Goal: Information Seeking & Learning: Learn about a topic

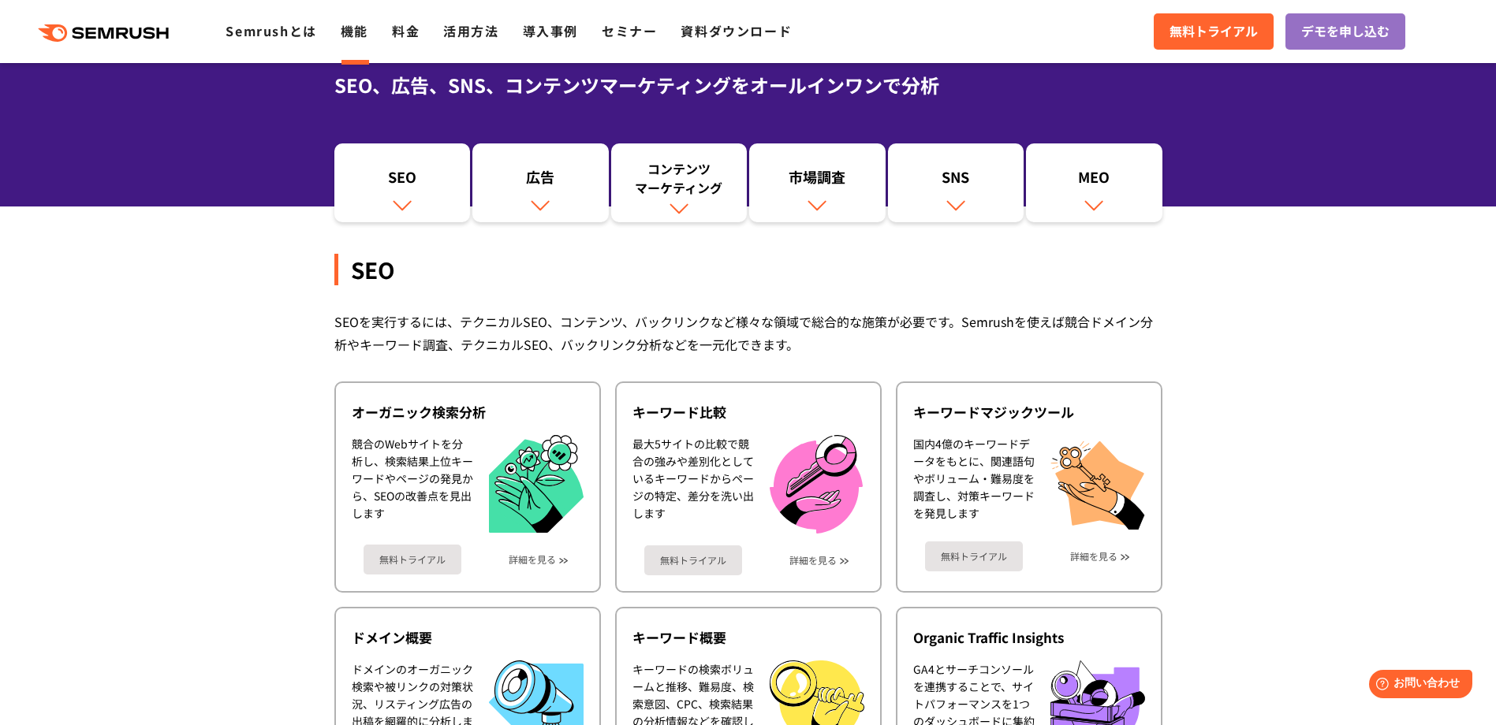
scroll to position [158, 0]
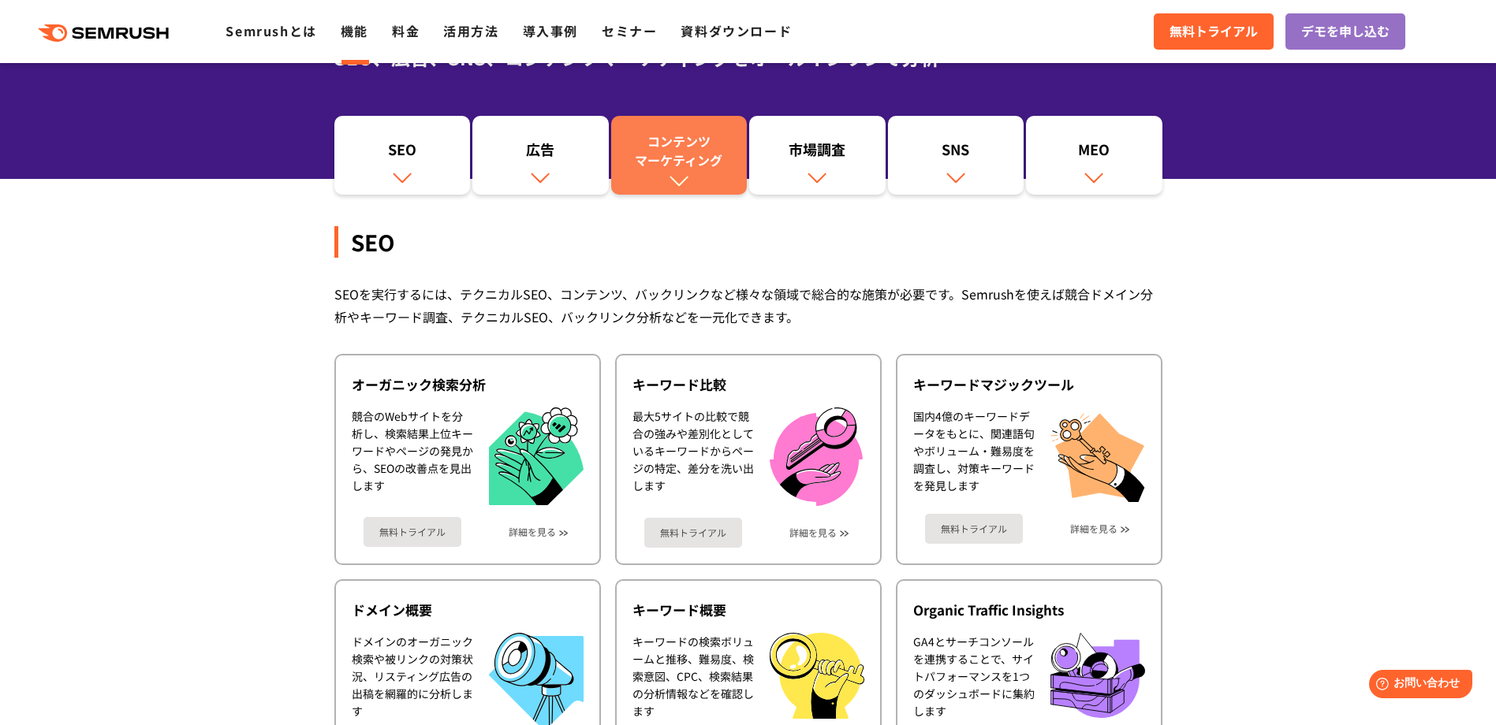
click at [704, 162] on div "コンテンツ マーケティング" at bounding box center [679, 151] width 121 height 38
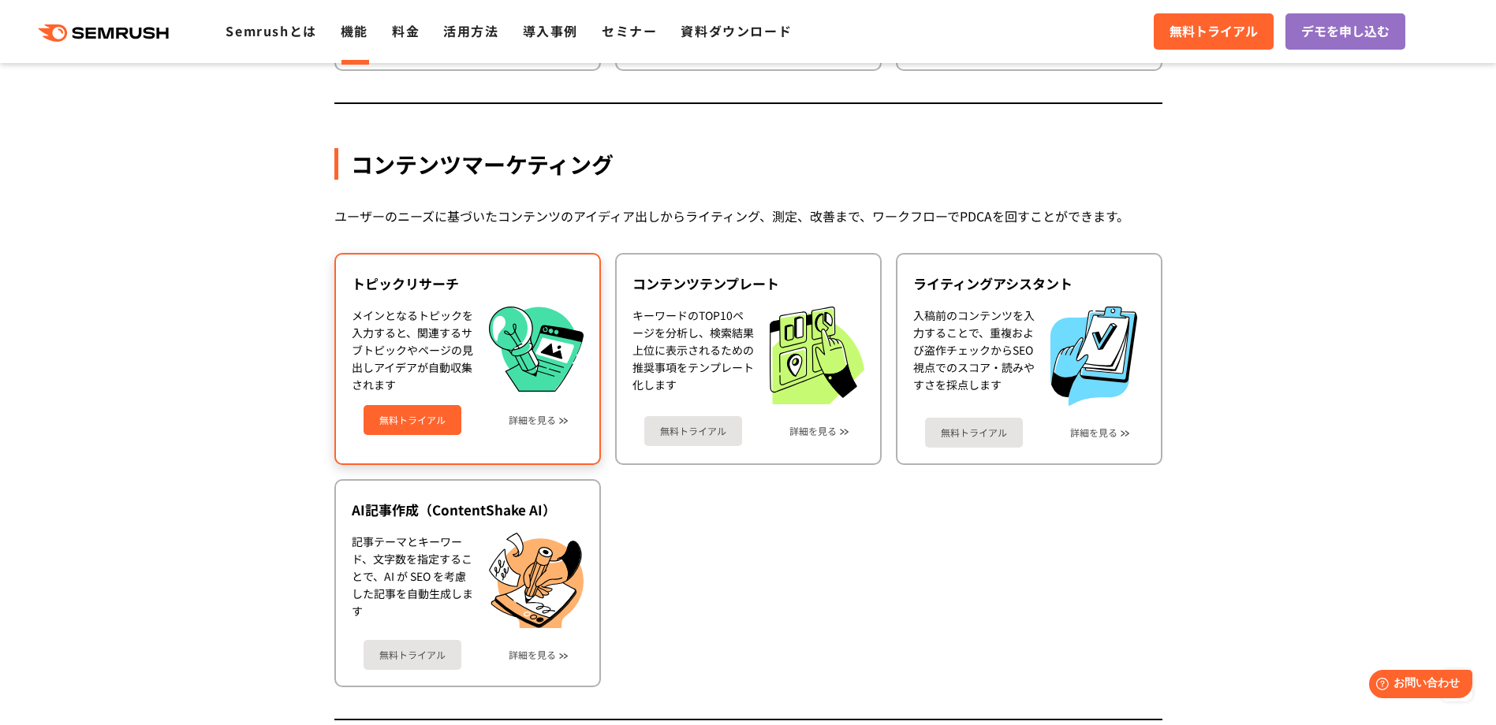
scroll to position [2047, 0]
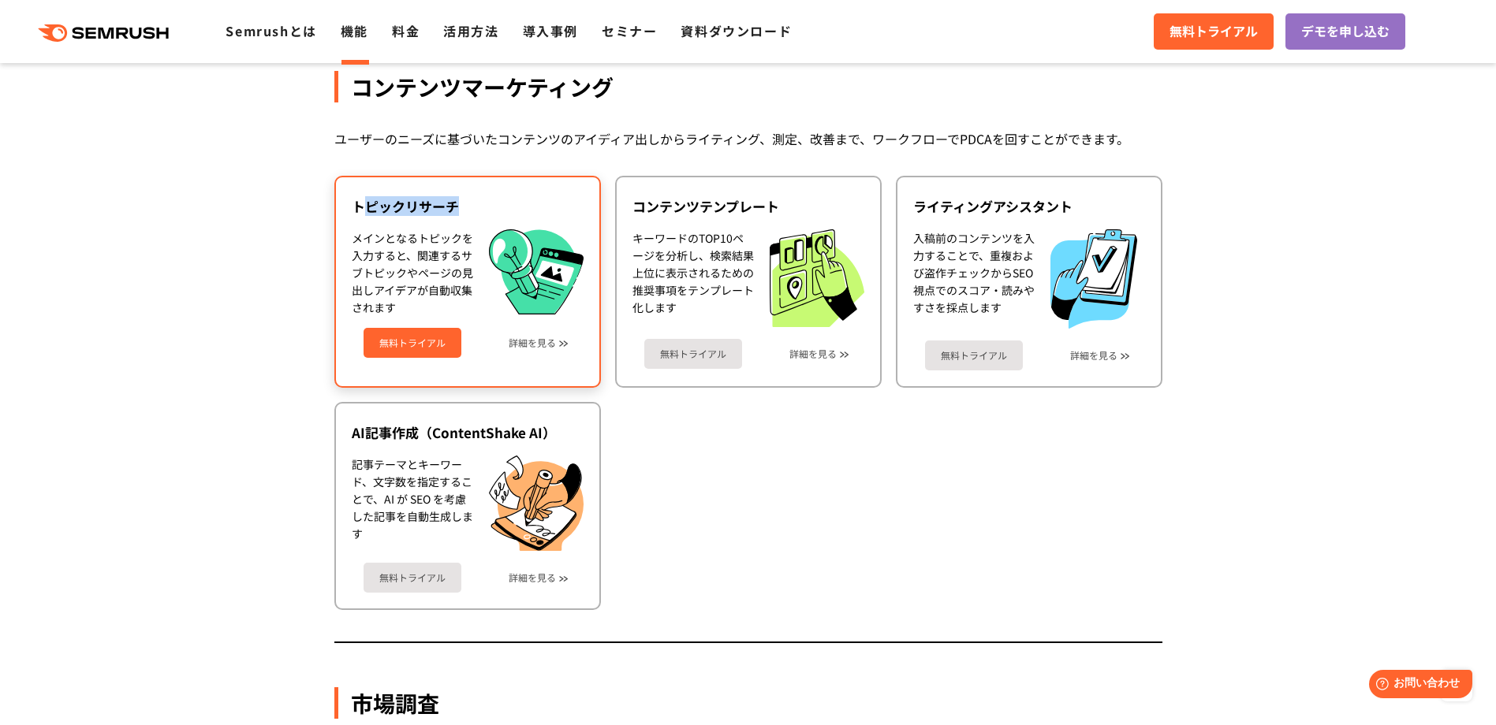
drag, startPoint x: 456, startPoint y: 205, endPoint x: 359, endPoint y: 199, distance: 97.1
click at [359, 199] on div "トピックリサーチ" at bounding box center [468, 206] width 232 height 19
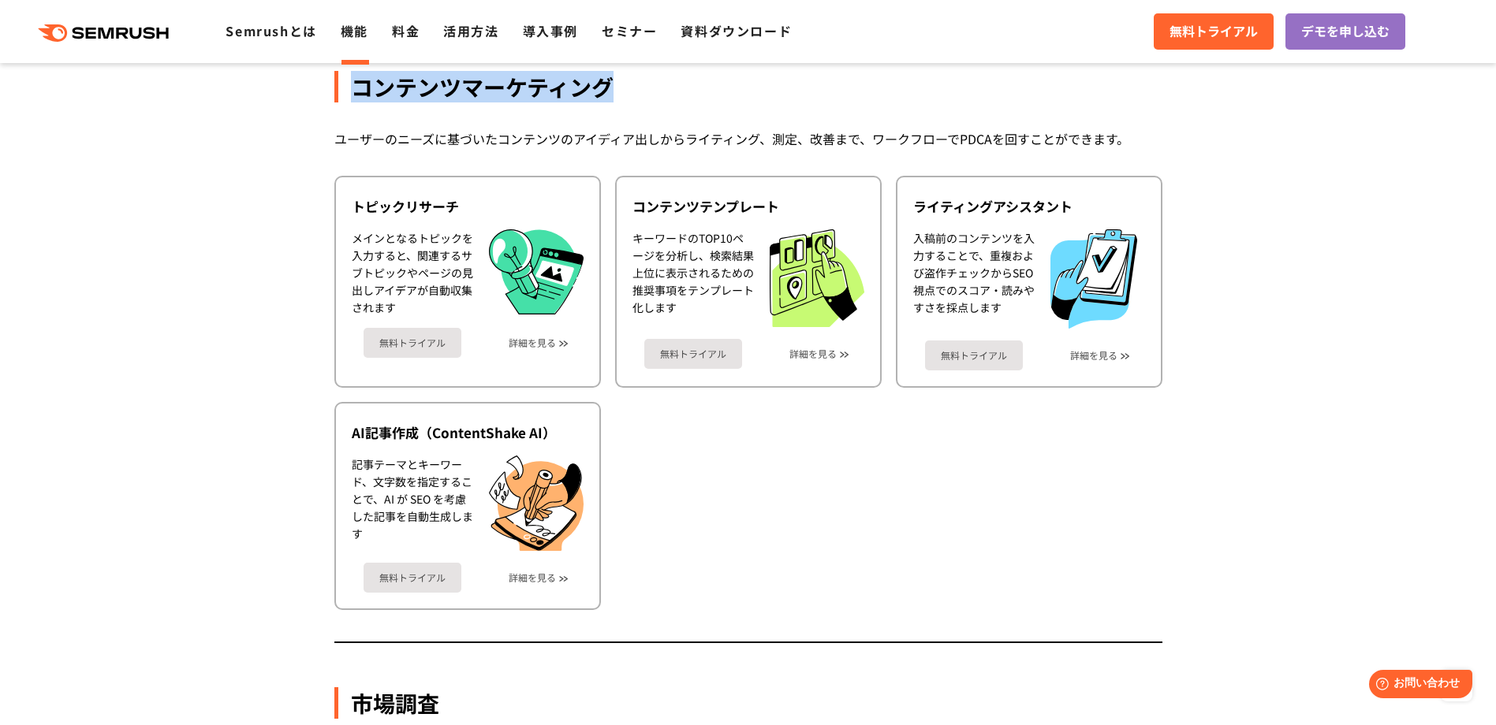
drag, startPoint x: 359, startPoint y: 199, endPoint x: 346, endPoint y: 76, distance: 124.4
click at [346, 76] on div "コンテンツマーケティング" at bounding box center [748, 87] width 828 height 32
copy div "コンテンツマーケティング"
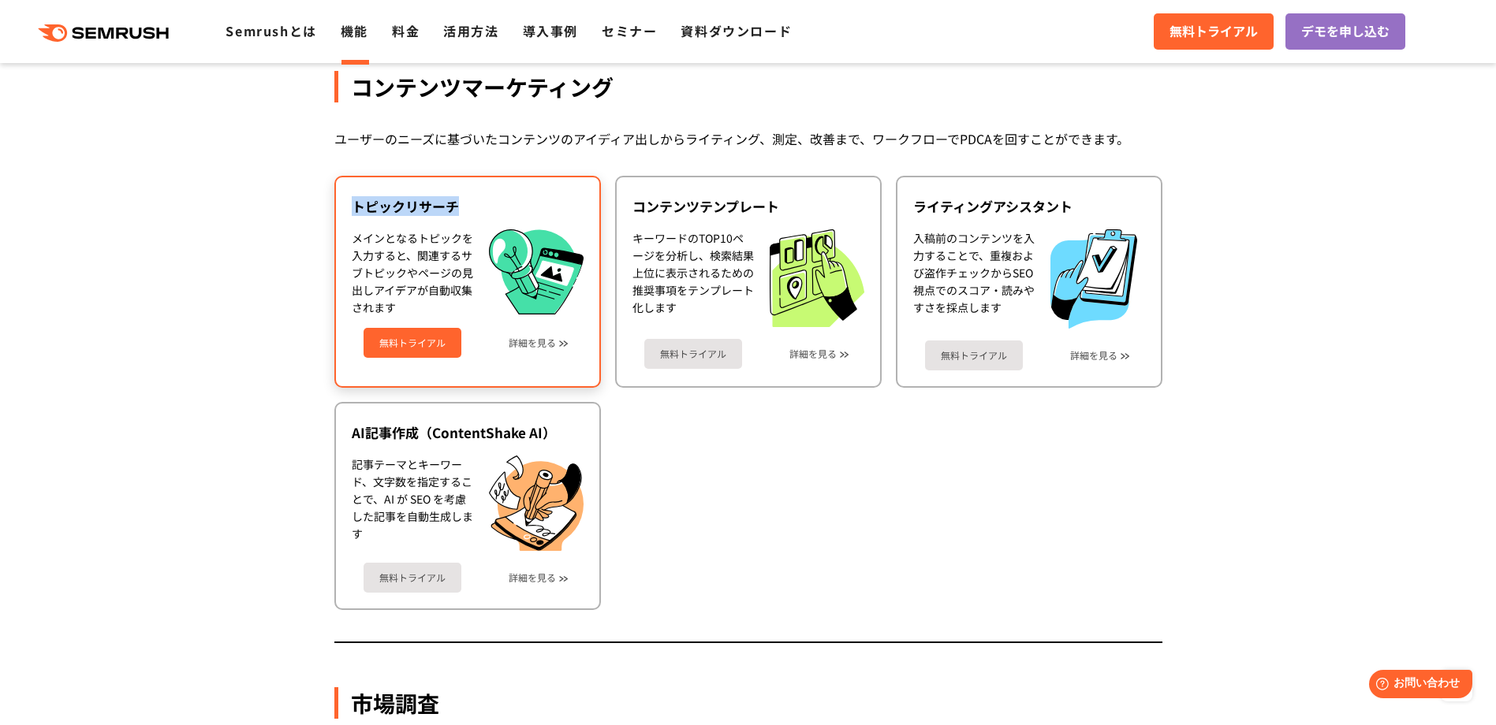
drag, startPoint x: 462, startPoint y: 205, endPoint x: 350, endPoint y: 214, distance: 112.3
click at [350, 214] on div "トピックリサーチ メインとなるトピックを入力すると、関連するサブトピックやページの見出しアイデアが自動収集されます 無料トライアル 詳細を見る" at bounding box center [467, 282] width 266 height 212
copy div "トピックリサーチ"
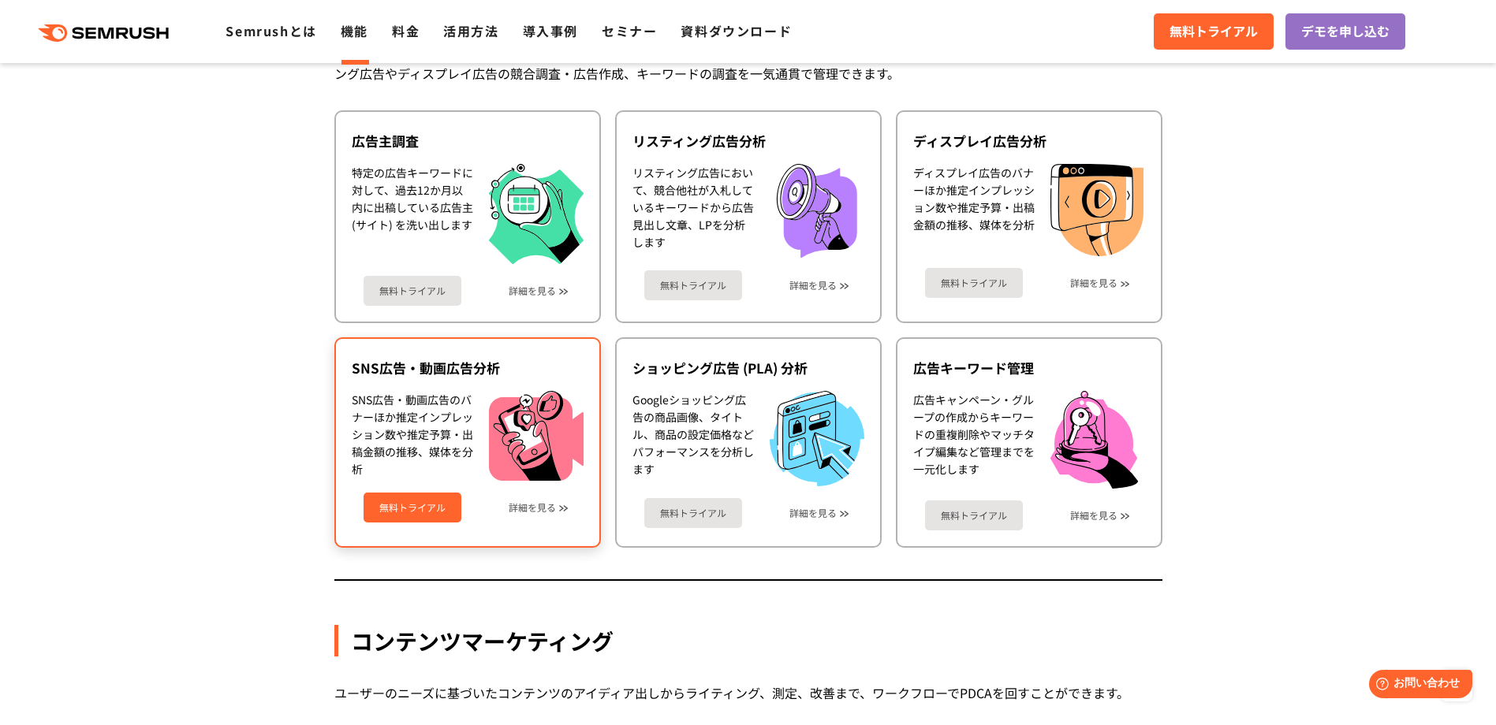
scroll to position [1416, 0]
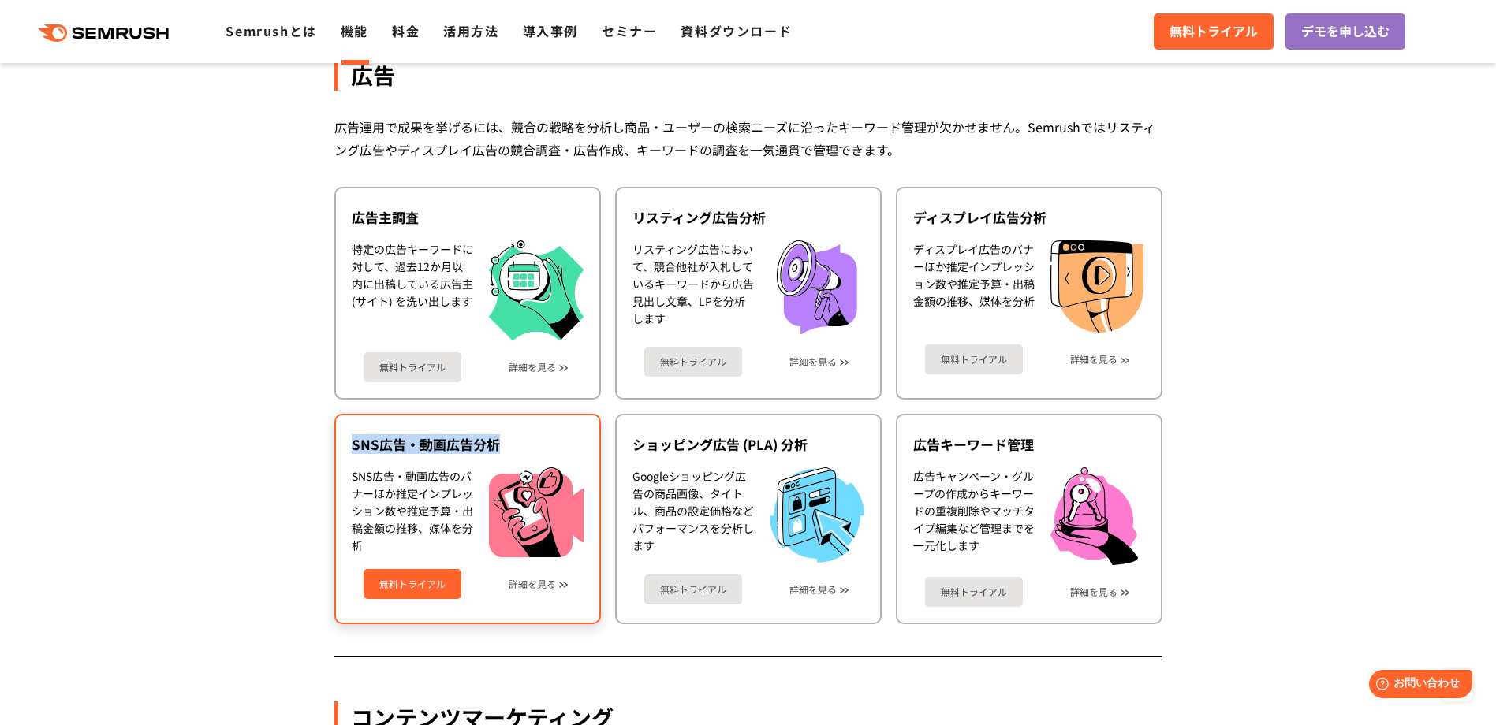
drag, startPoint x: 499, startPoint y: 444, endPoint x: 352, endPoint y: 447, distance: 146.7
click at [352, 447] on div "SNS広告・動画広告分析" at bounding box center [468, 444] width 232 height 19
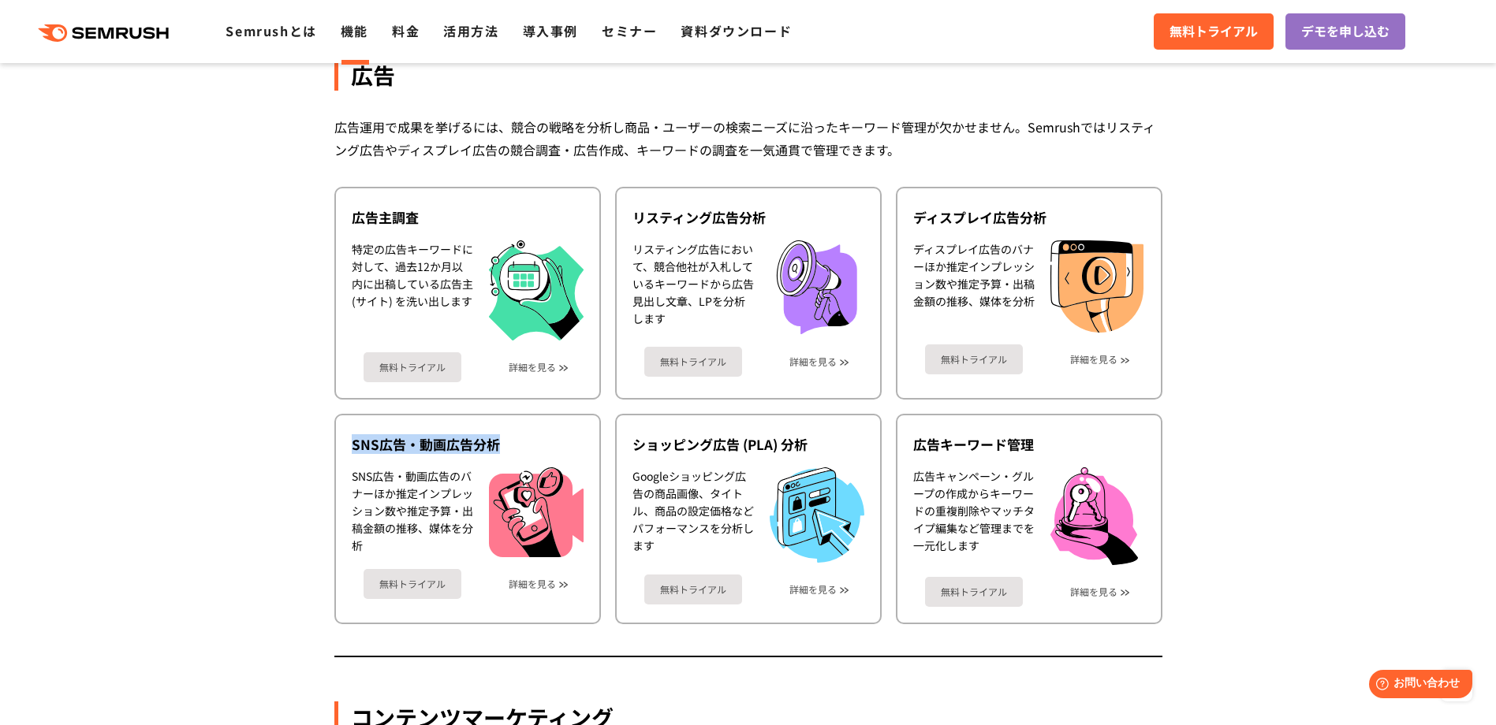
scroll to position [1337, 0]
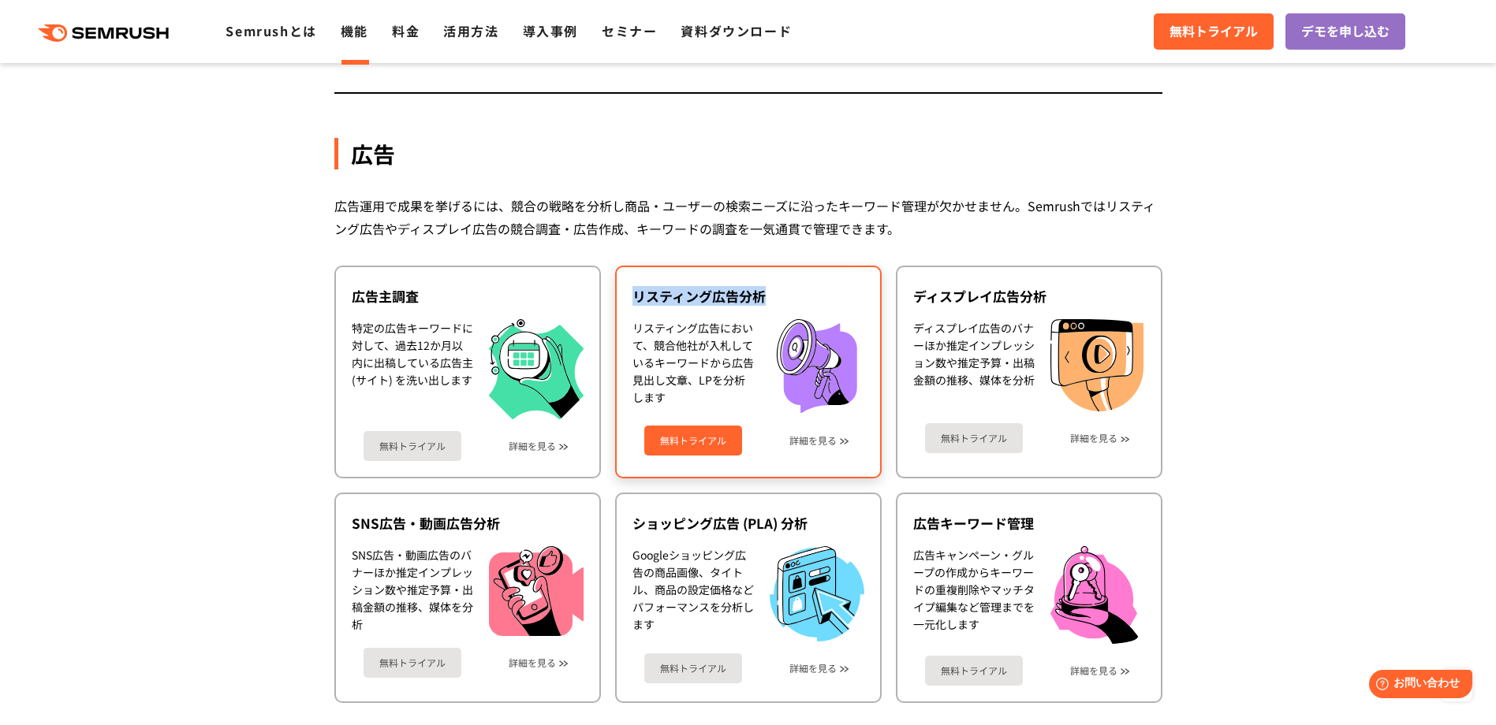
drag, startPoint x: 762, startPoint y: 297, endPoint x: 634, endPoint y: 296, distance: 128.5
click at [634, 296] on div "リスティング広告分析" at bounding box center [748, 296] width 232 height 19
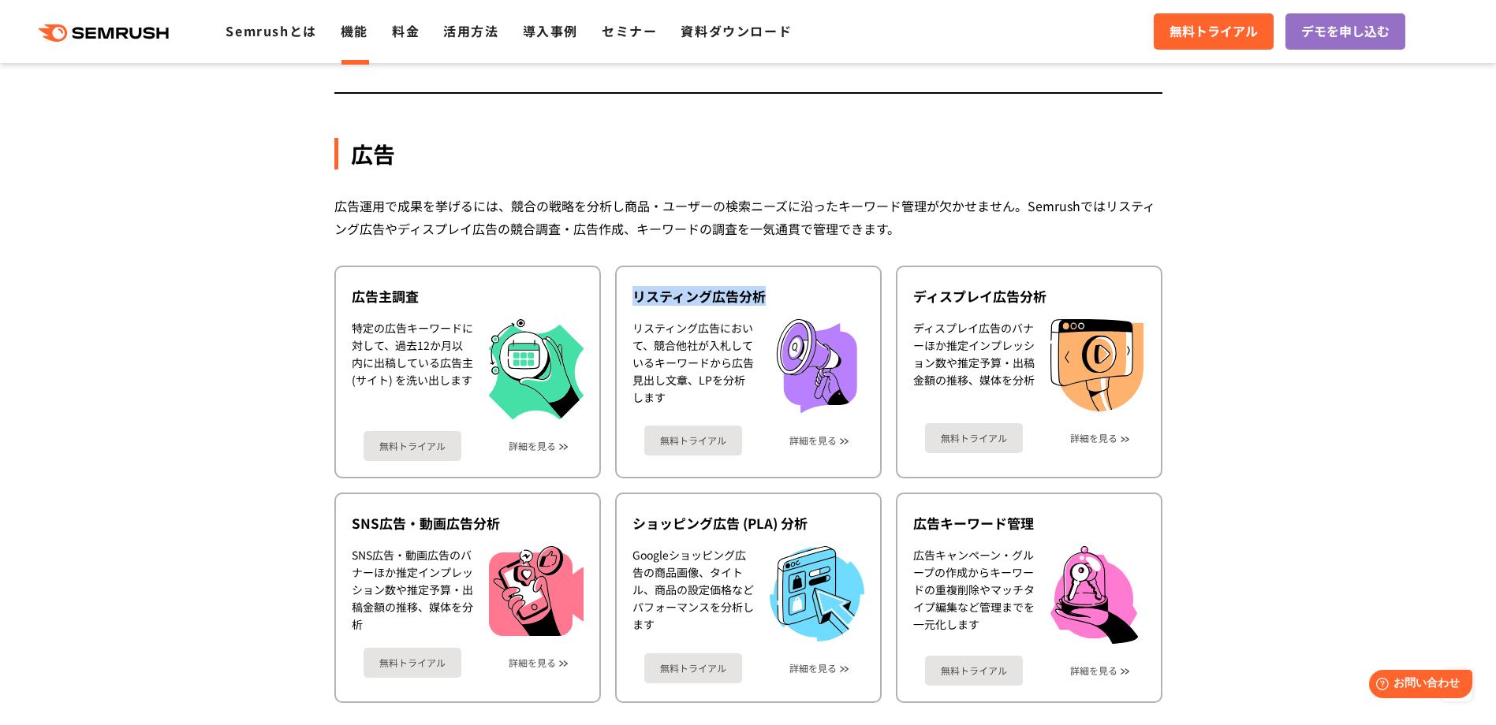
copy div "リスティング広告分析"
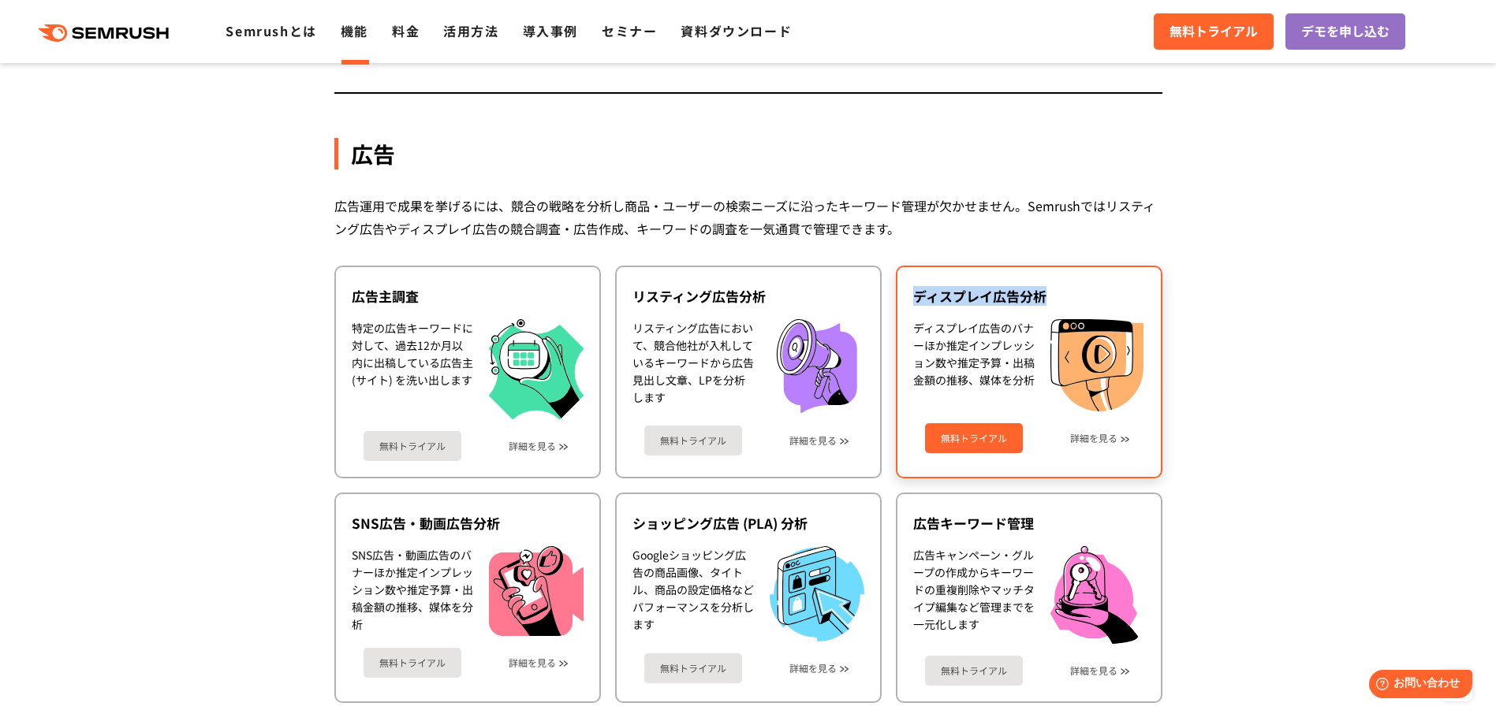
drag, startPoint x: 919, startPoint y: 298, endPoint x: 1049, endPoint y: 294, distance: 130.2
click at [1049, 294] on div "ディスプレイ広告分析" at bounding box center [1029, 296] width 232 height 19
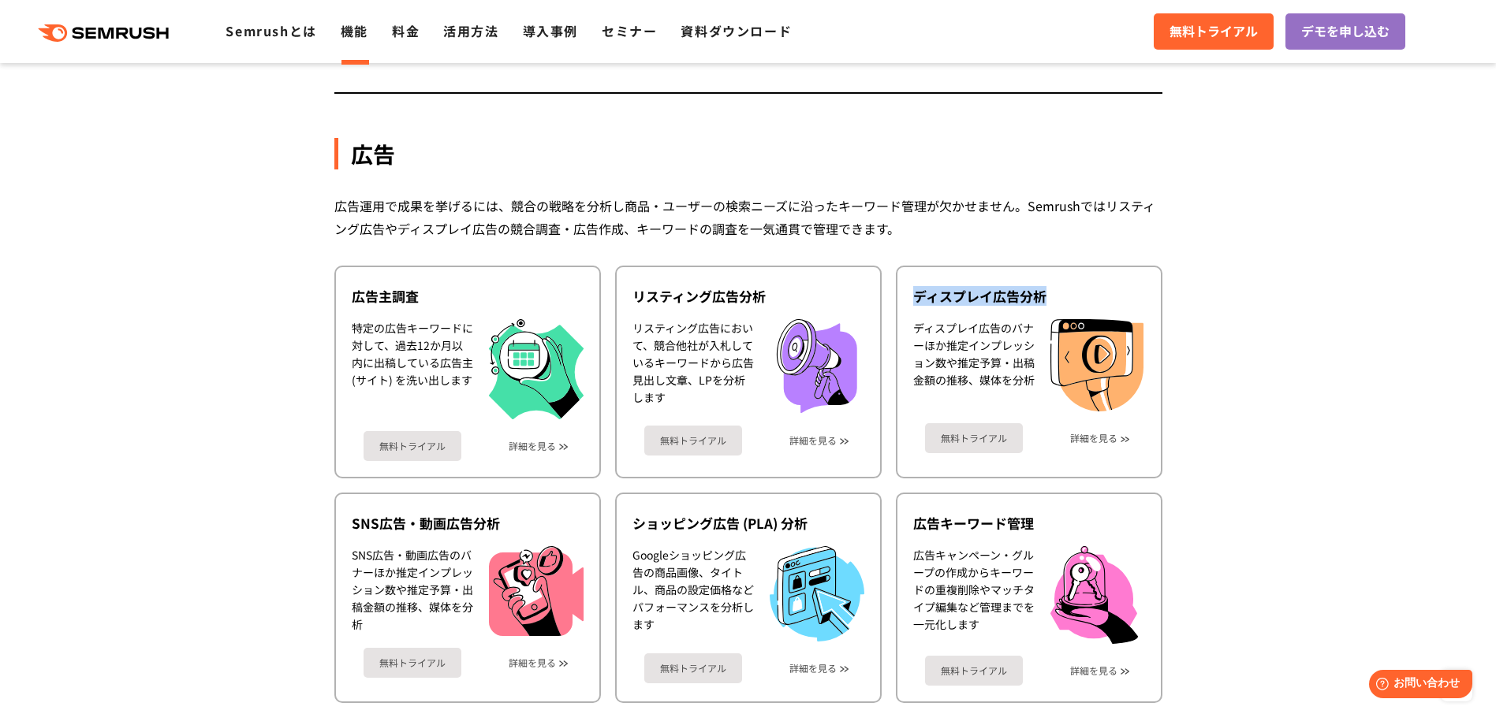
copy div "ディスプレイ広告分析"
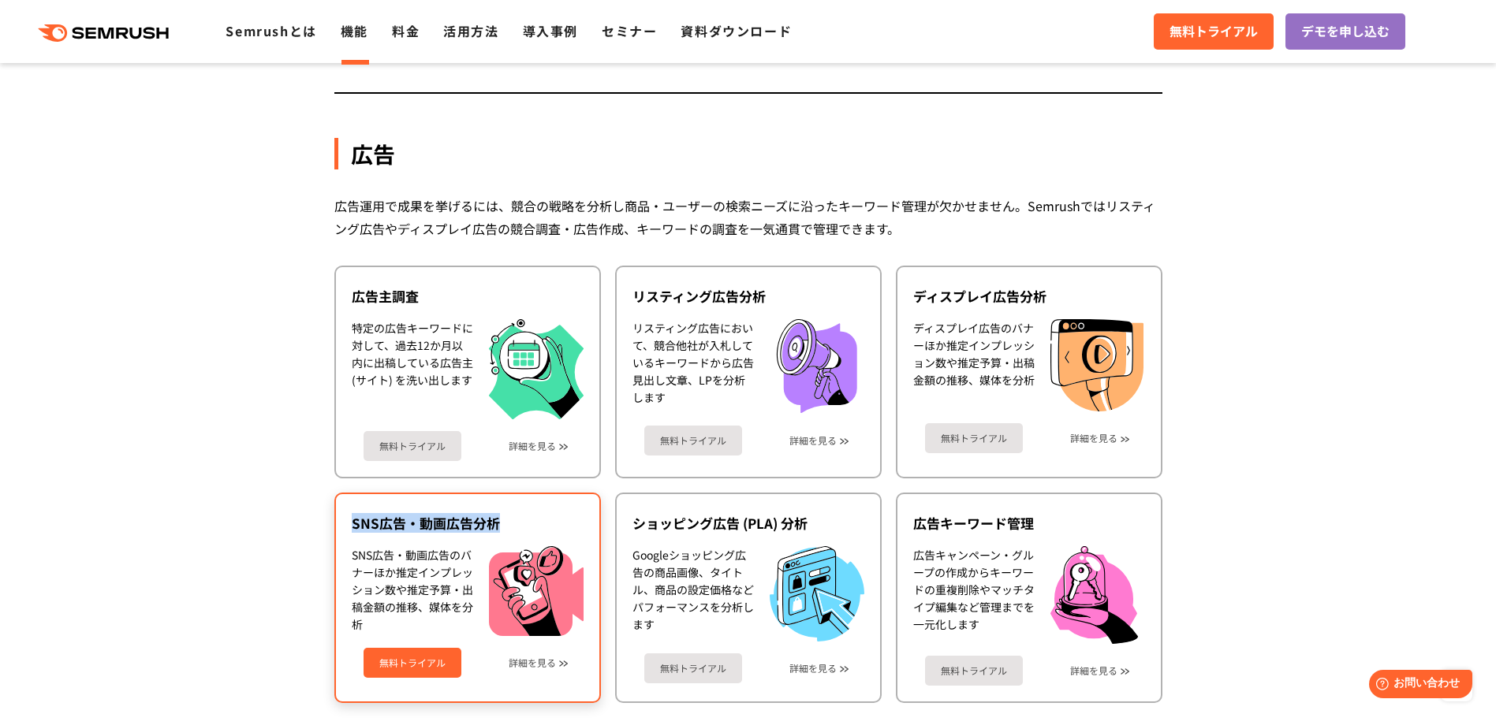
drag, startPoint x: 354, startPoint y: 525, endPoint x: 512, endPoint y: 523, distance: 158.5
click at [512, 523] on div "SNS広告・動画広告分析" at bounding box center [468, 523] width 232 height 19
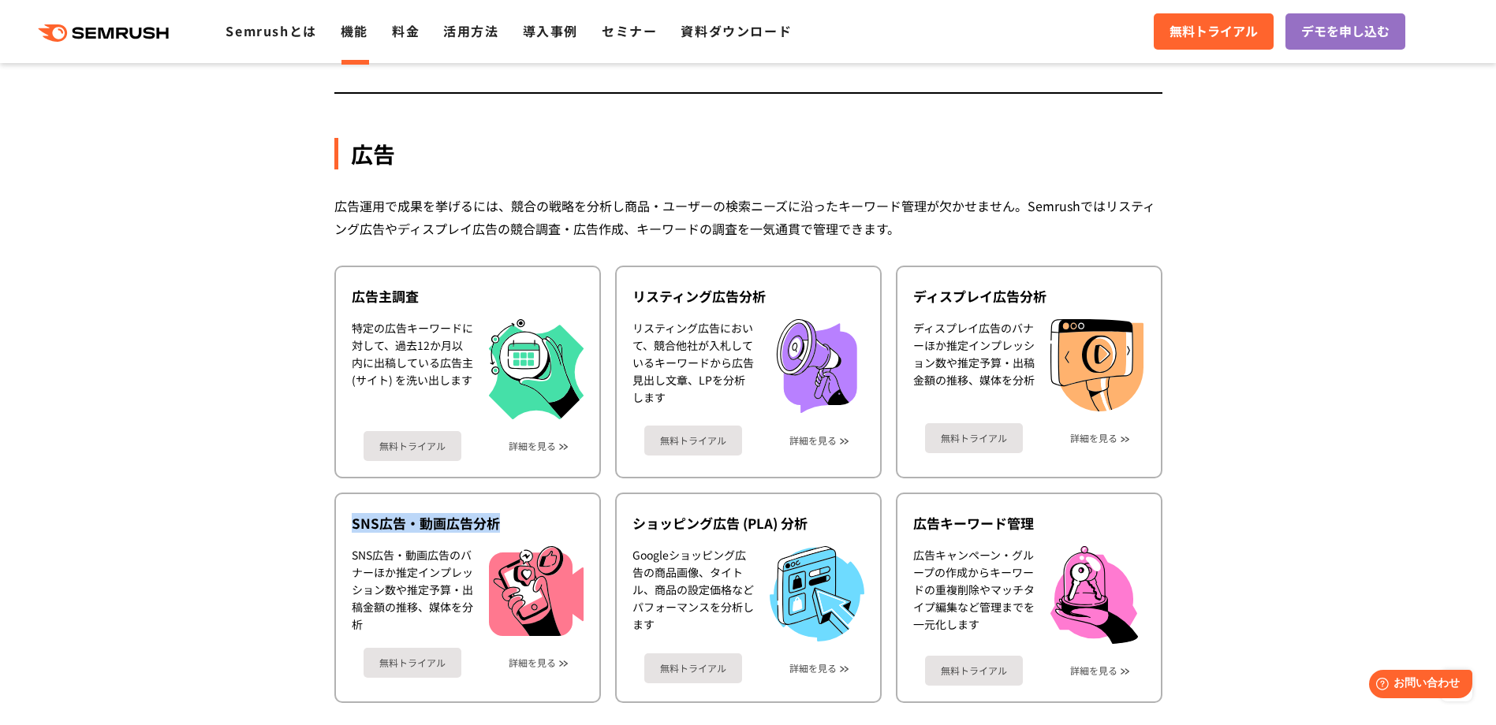
copy div "SNS広告・動画広告分析"
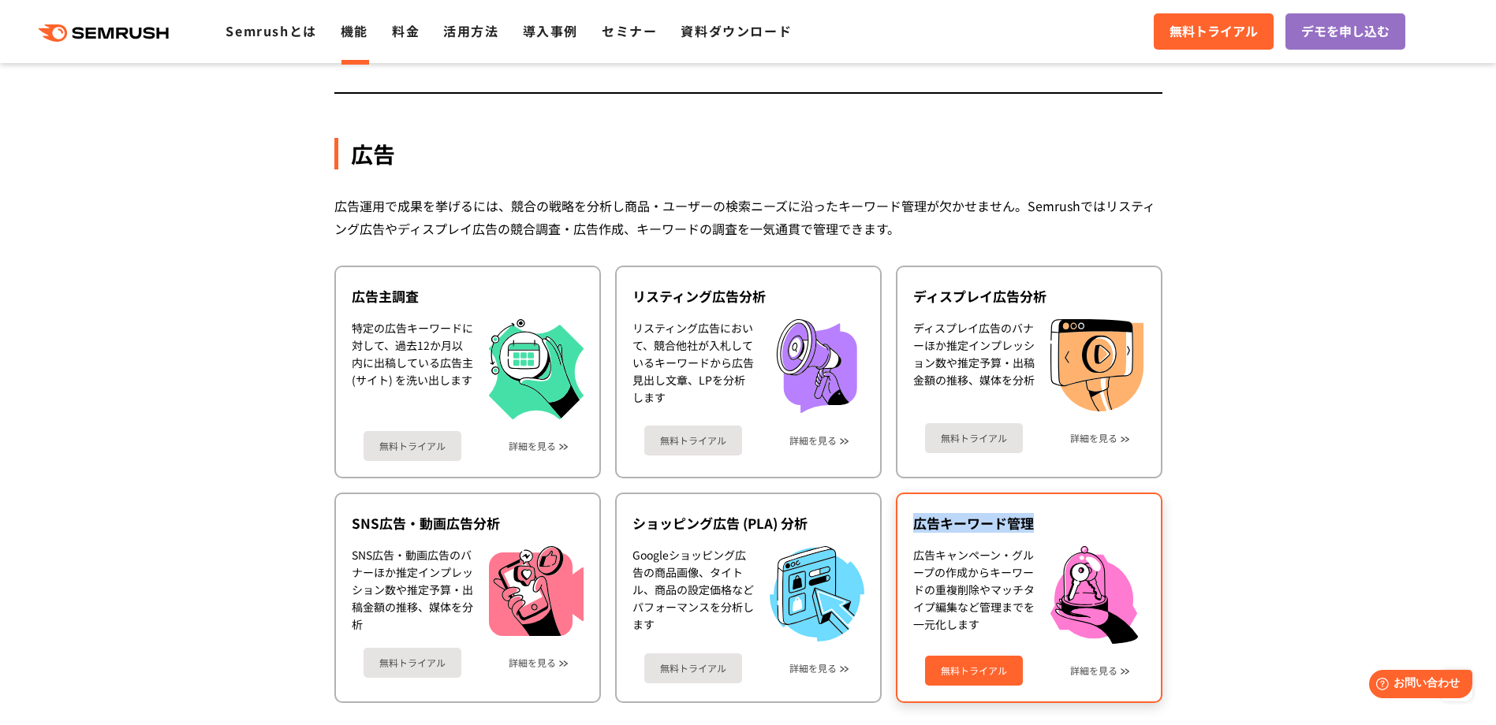
drag, startPoint x: 911, startPoint y: 524, endPoint x: 1034, endPoint y: 524, distance: 123.0
click at [1034, 524] on div "広告キーワード管理 広告キャンペーン・グループの作成からキーワードの重複削除やマッチタイプ編集など管理までを一元化します 無料トライアル 詳細を見る" at bounding box center [1029, 598] width 266 height 211
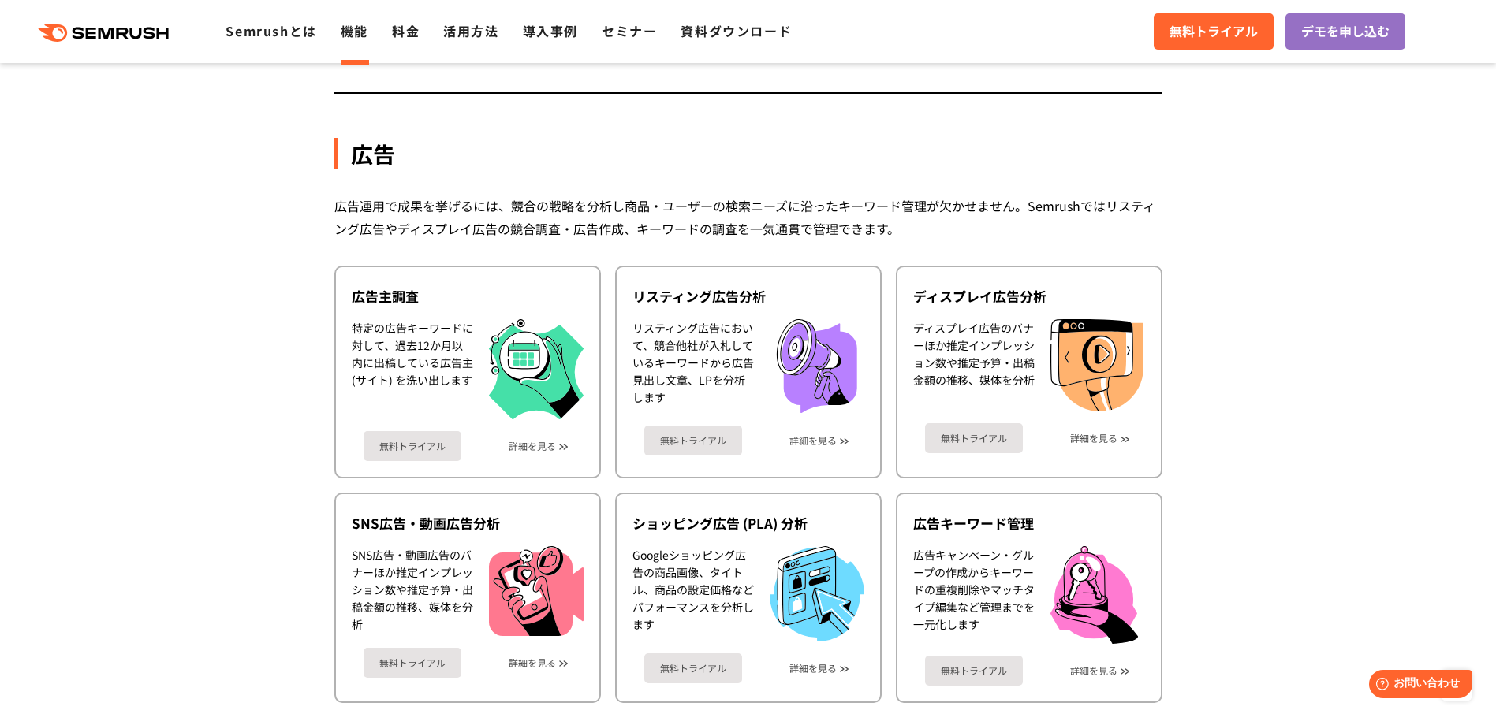
drag, startPoint x: 1034, startPoint y: 524, endPoint x: 1425, endPoint y: 534, distance: 391.2
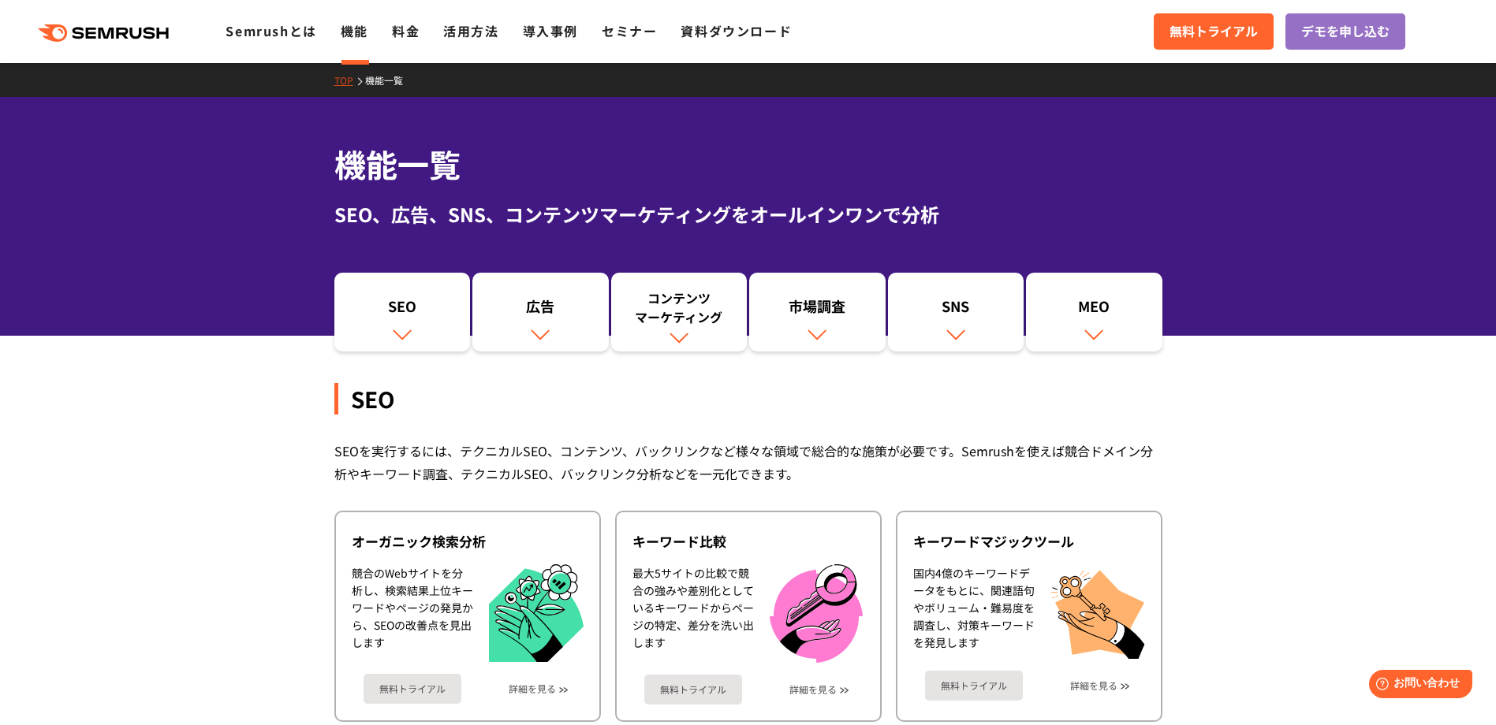
scroll to position [0, 0]
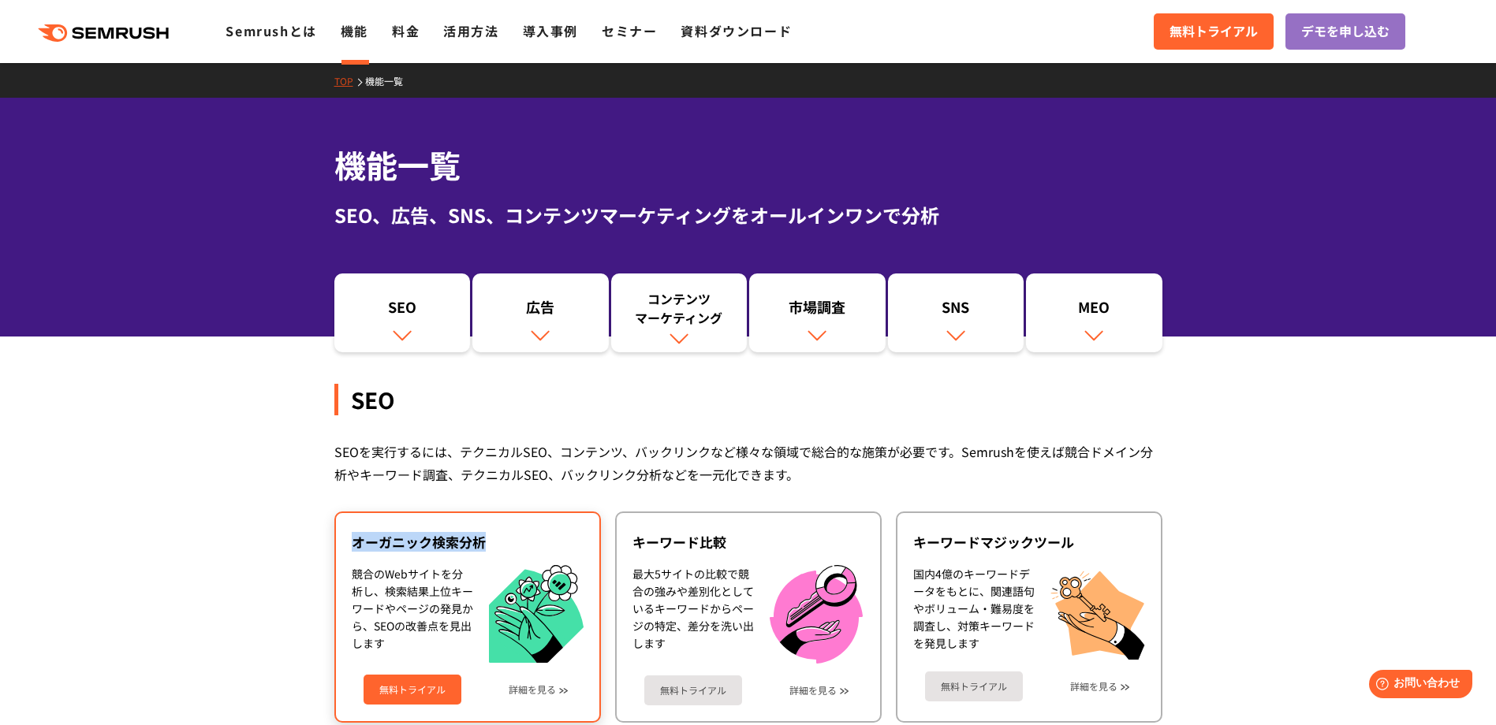
drag, startPoint x: 355, startPoint y: 546, endPoint x: 484, endPoint y: 539, distance: 129.5
click at [484, 539] on div "オーガニック検索分析" at bounding box center [468, 542] width 232 height 19
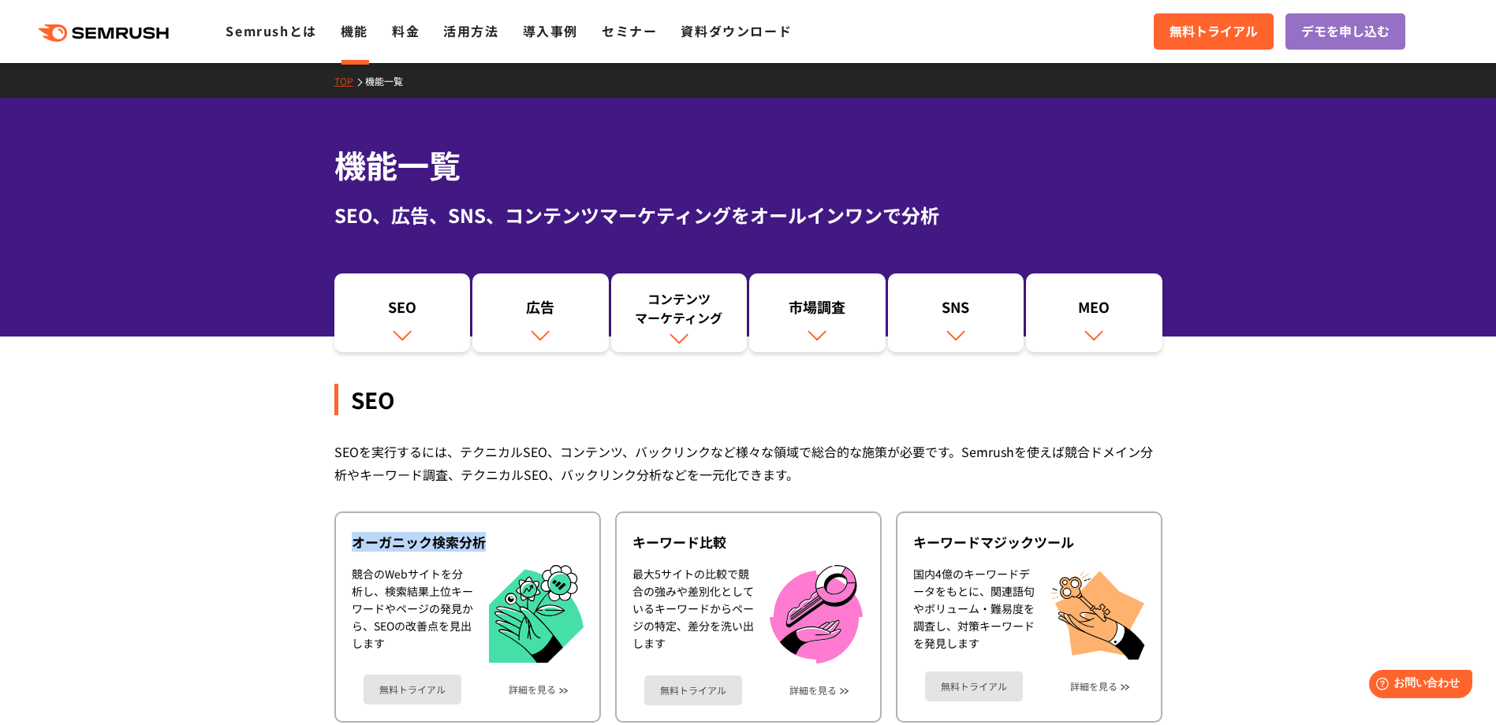
copy div "オーガニック検索分析"
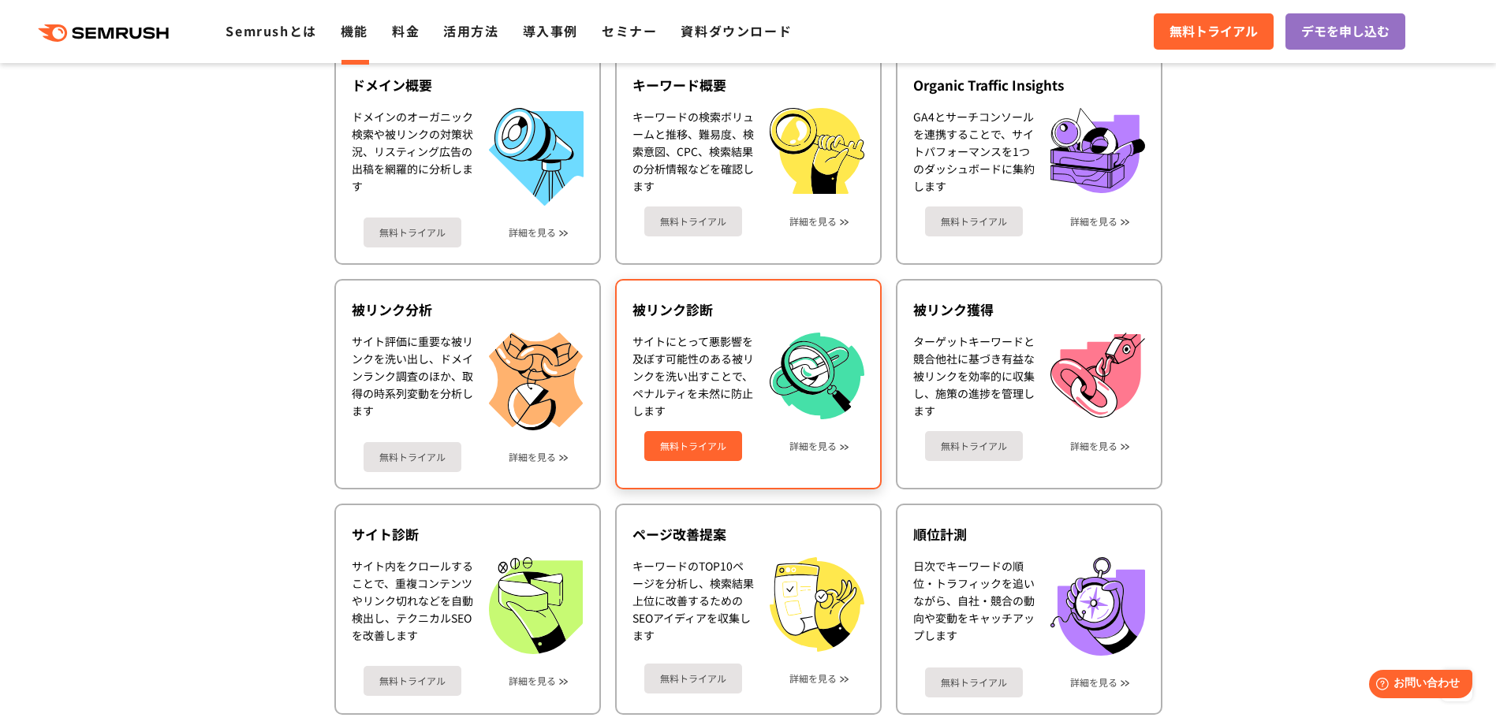
scroll to position [710, 0]
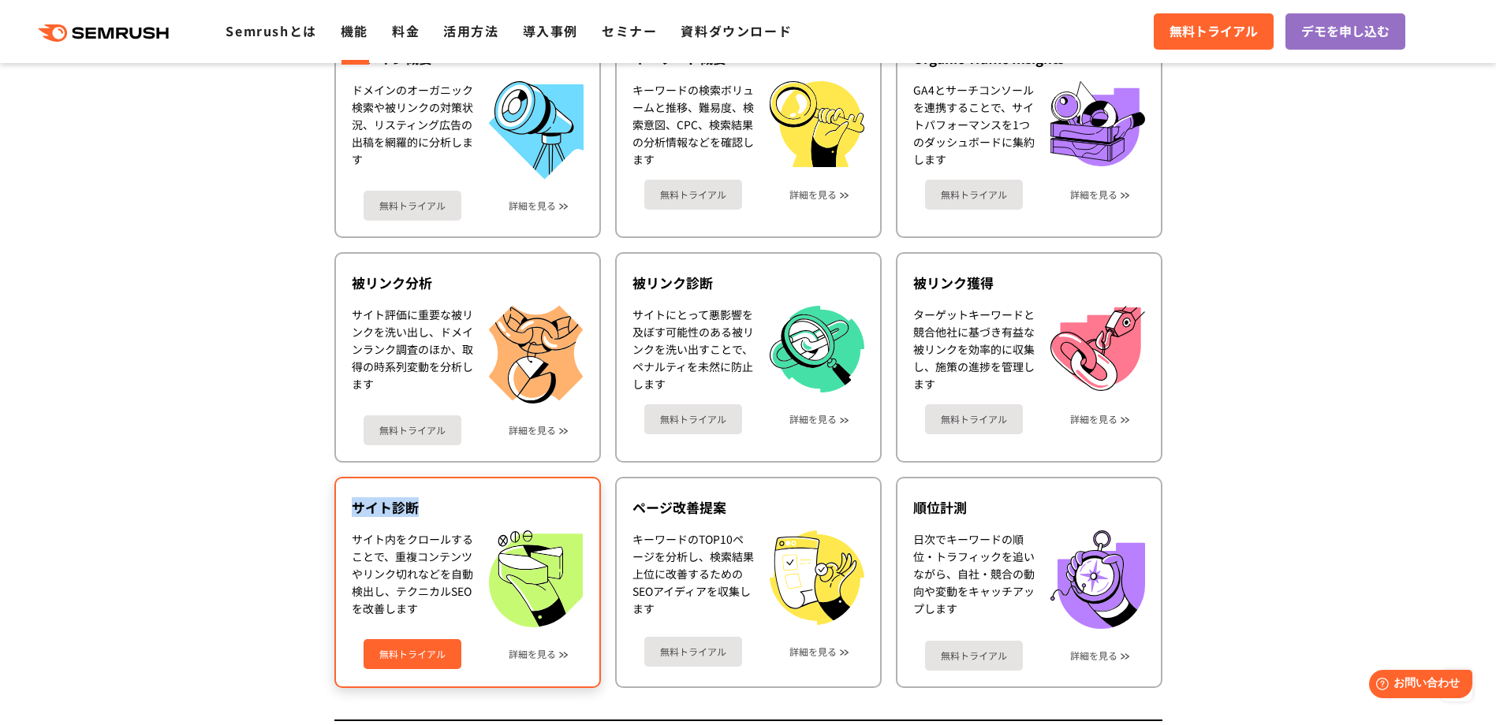
drag, startPoint x: 356, startPoint y: 508, endPoint x: 420, endPoint y: 506, distance: 64.7
click at [420, 506] on div "サイト診断" at bounding box center [468, 507] width 232 height 19
copy div "サイト診断"
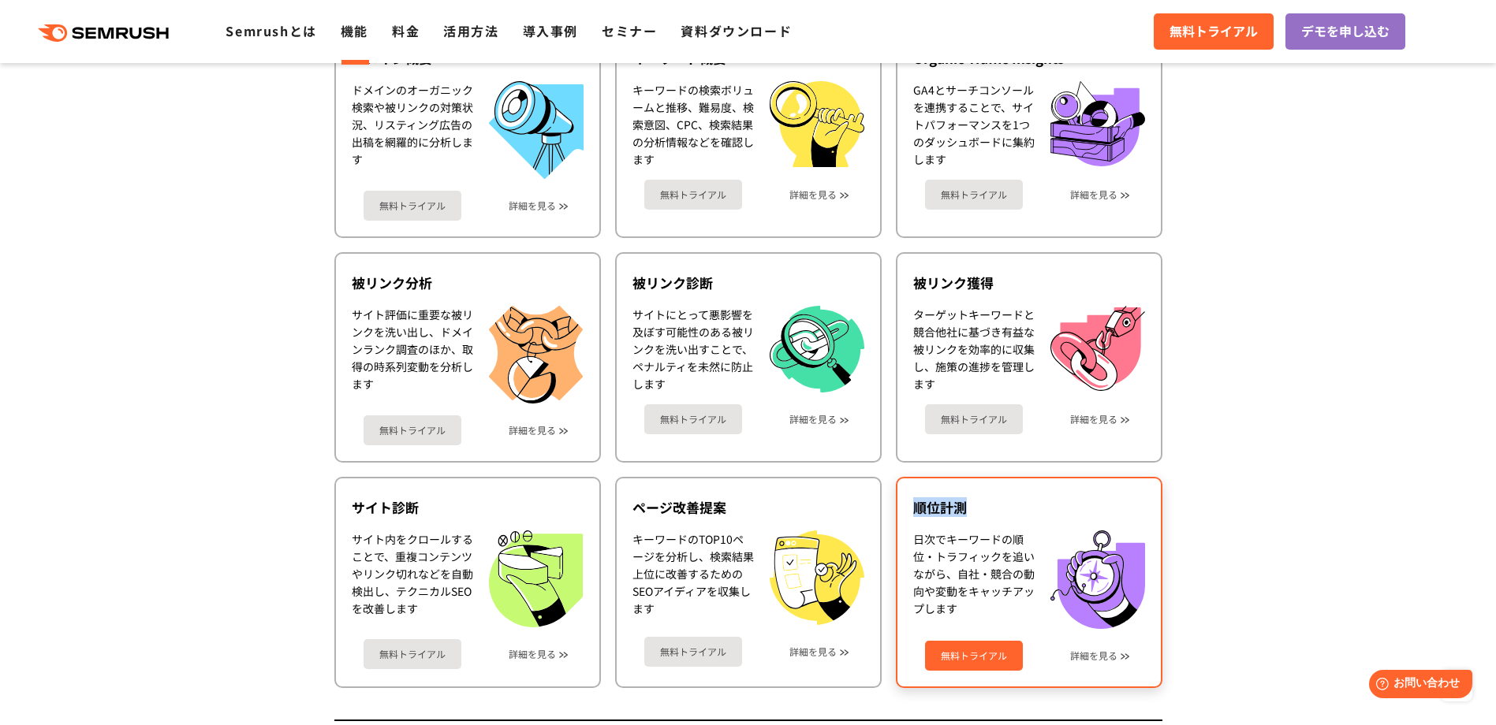
drag, startPoint x: 915, startPoint y: 510, endPoint x: 976, endPoint y: 507, distance: 61.6
click at [976, 507] on div "順位計測" at bounding box center [1029, 507] width 232 height 19
copy div "順位計測"
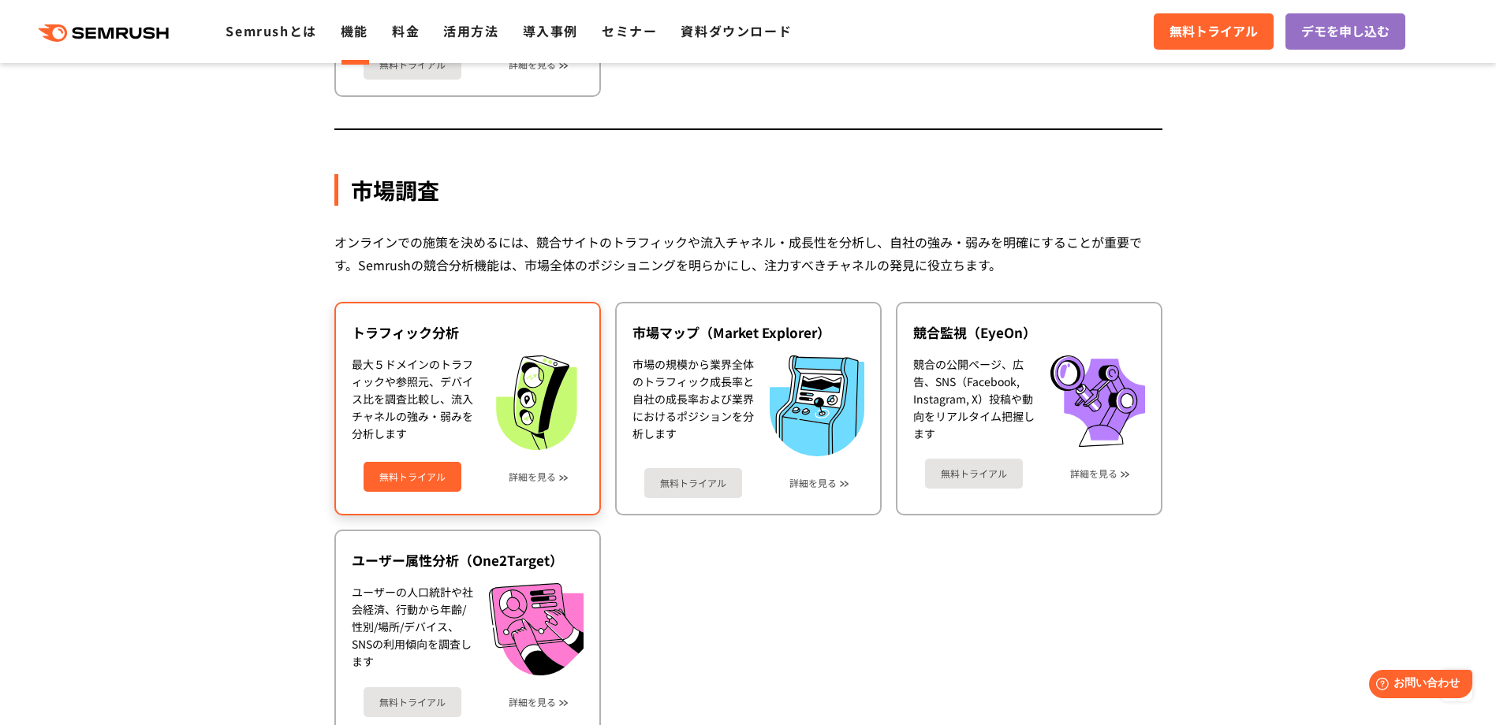
scroll to position [2602, 0]
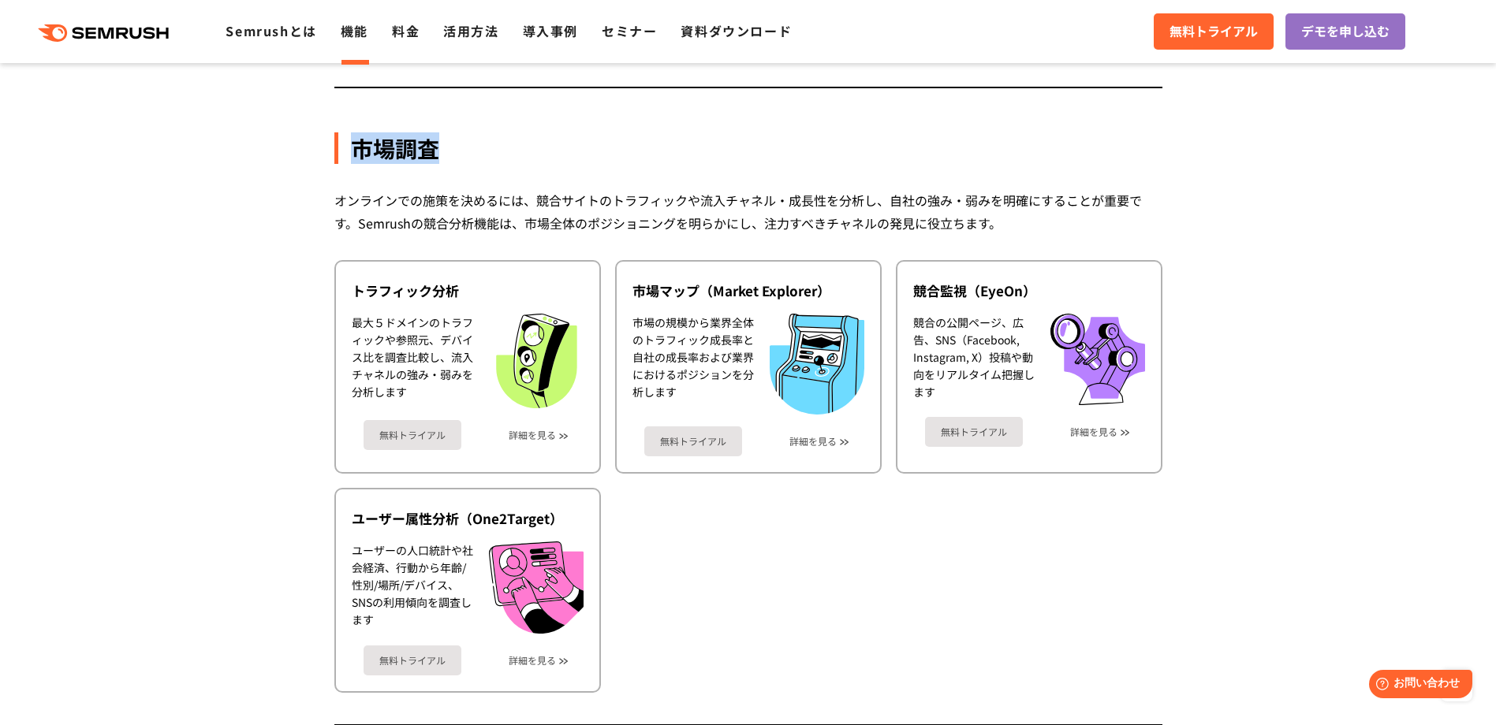
drag, startPoint x: 360, startPoint y: 154, endPoint x: 477, endPoint y: 144, distance: 117.9
click at [477, 144] on div "市場調査" at bounding box center [748, 148] width 828 height 32
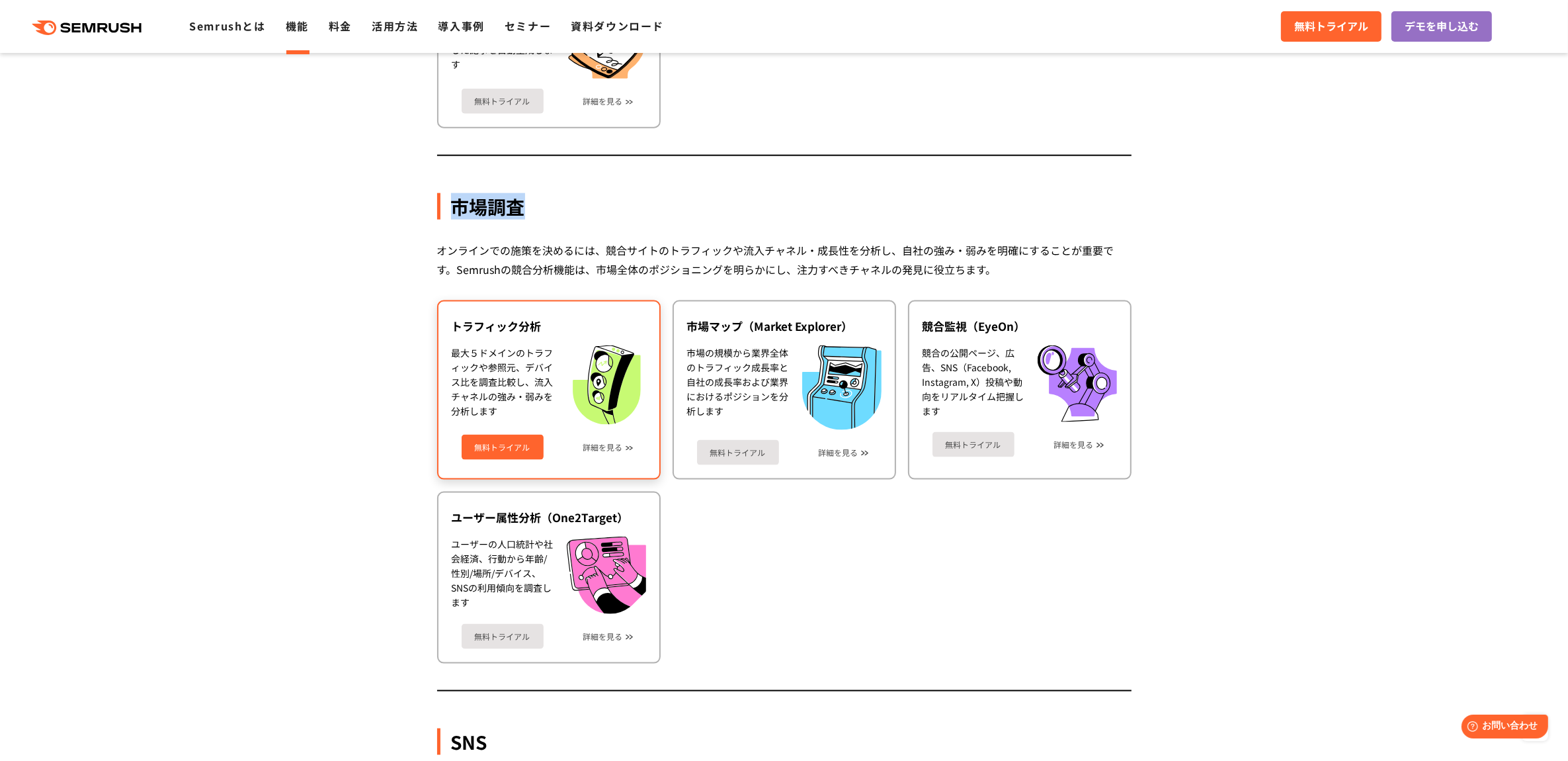
scroll to position [1936, 0]
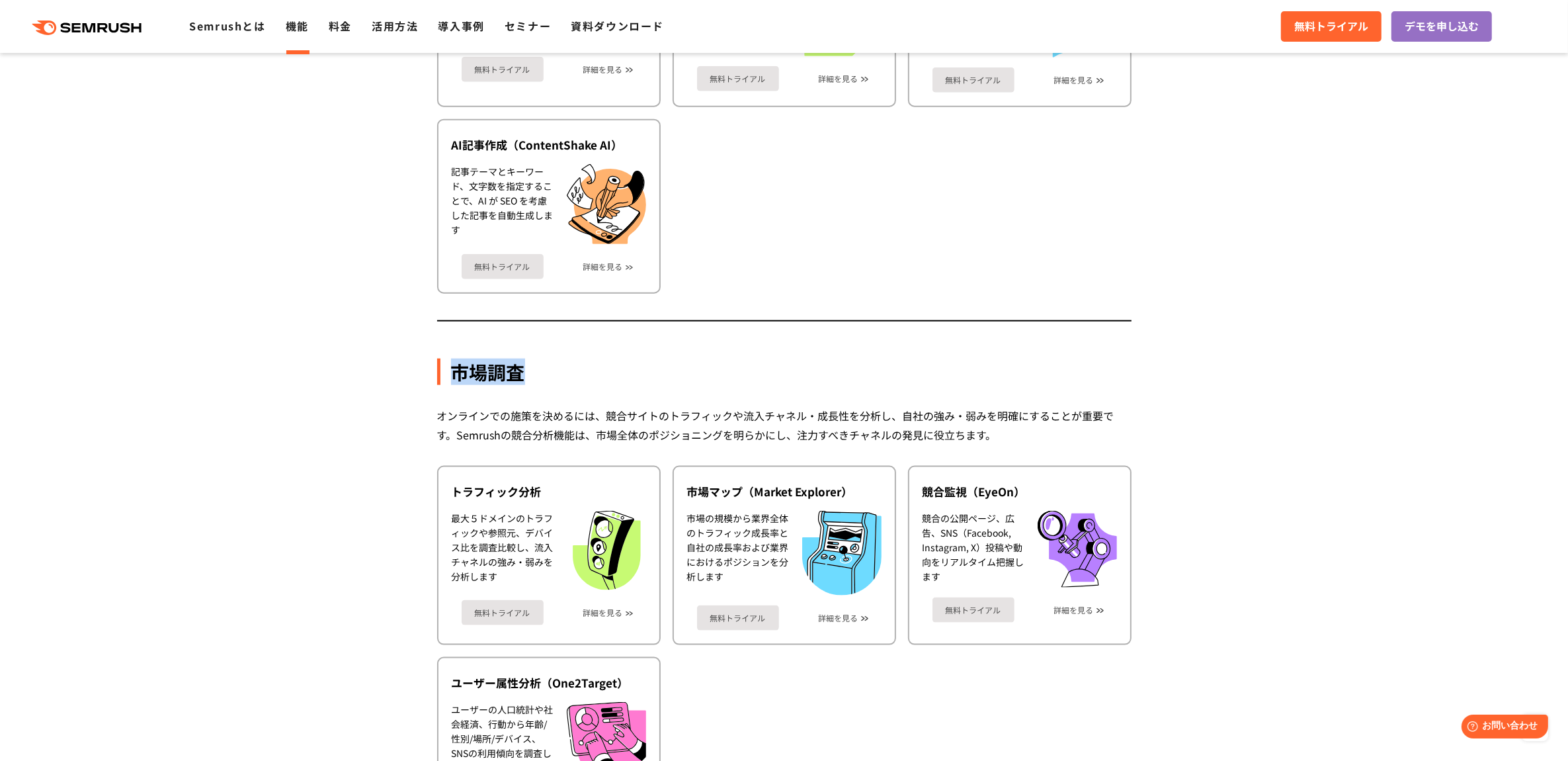
copy div "市場調査"
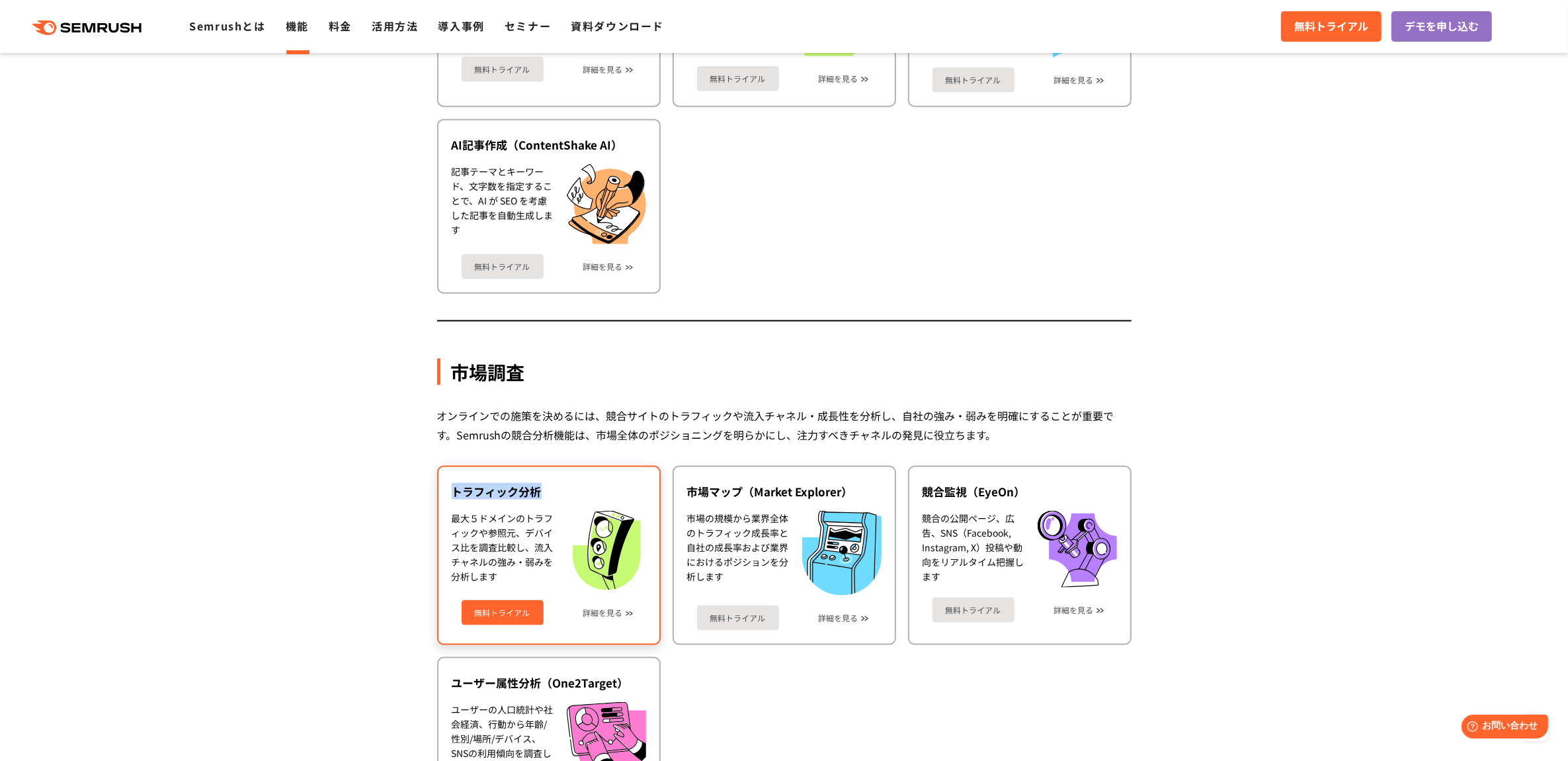
drag, startPoint x: 455, startPoint y: 477, endPoint x: 539, endPoint y: 471, distance: 84.2
click at [539, 483] on div "トラフィック分析" at bounding box center [550, 491] width 195 height 16
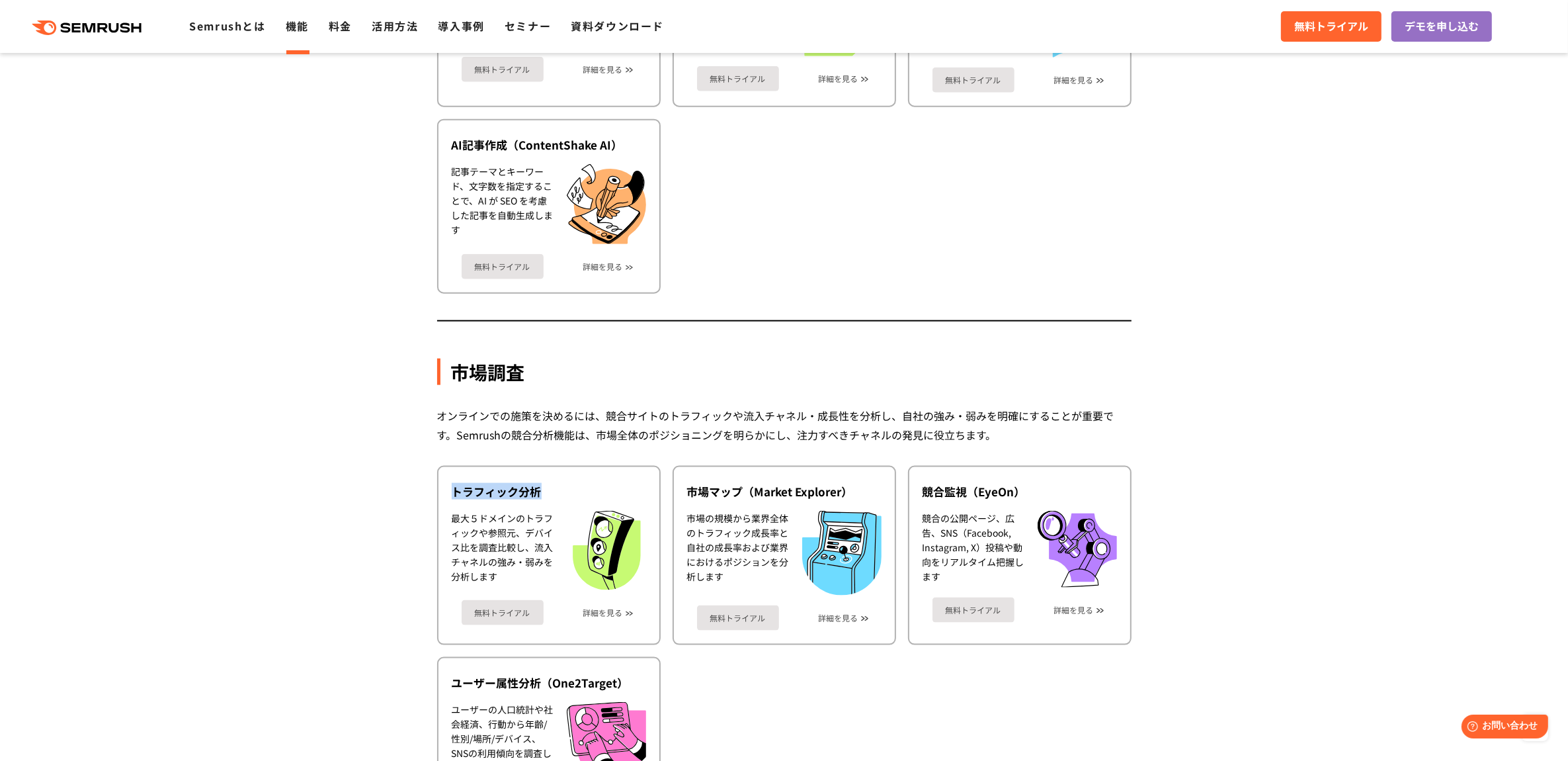
copy div "トラフィック分析"
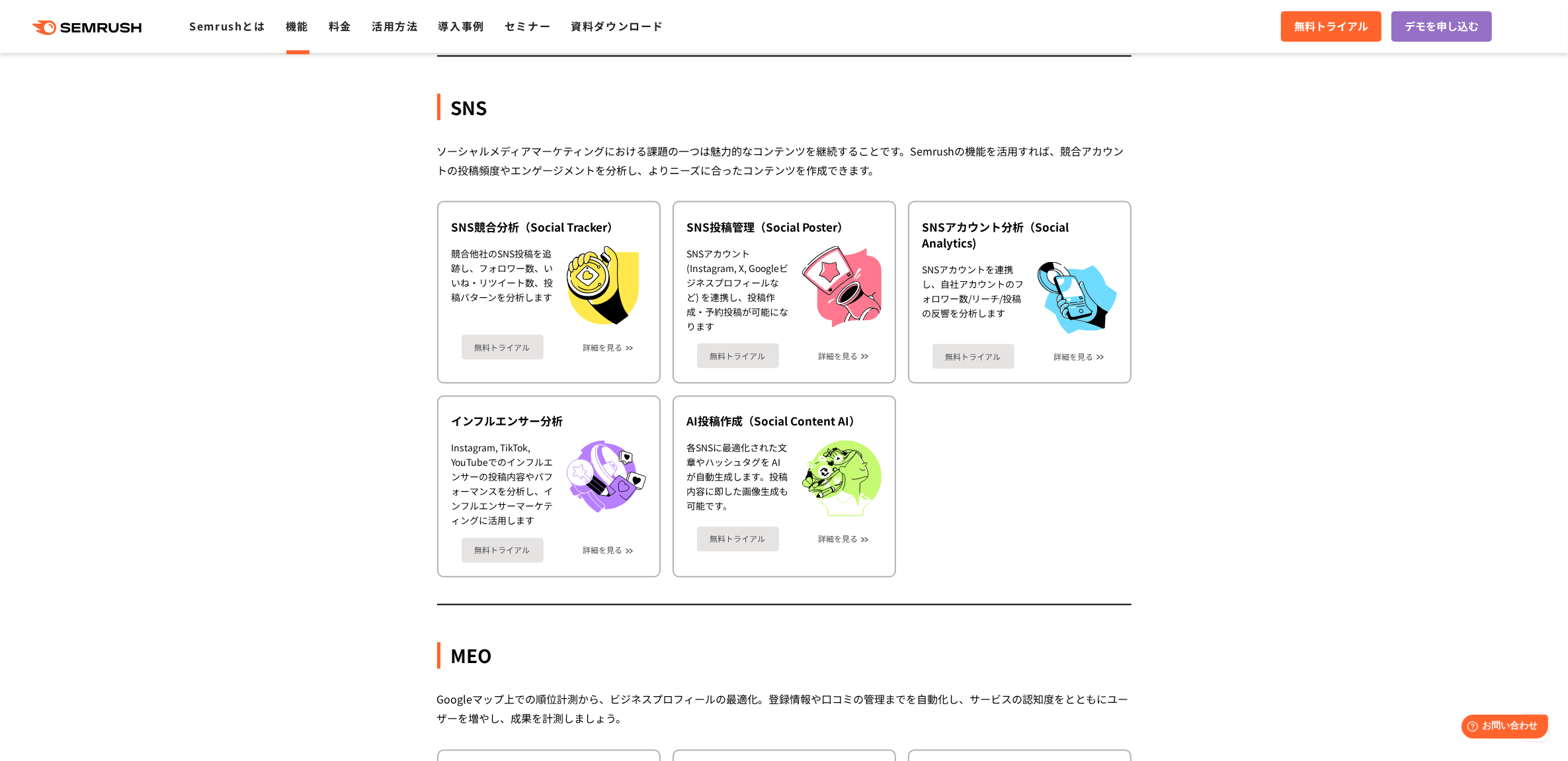
scroll to position [2646, 0]
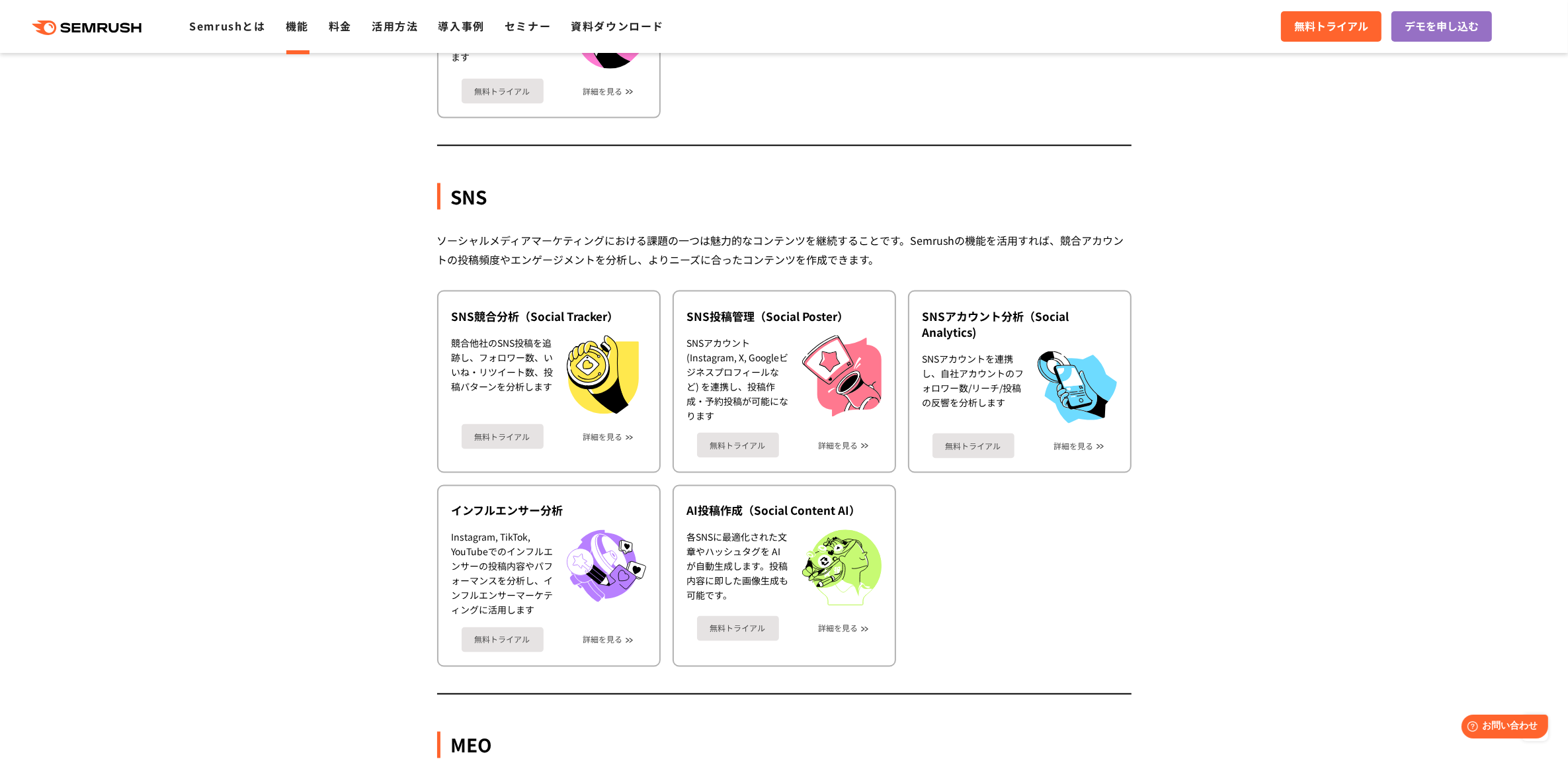
click at [292, 27] on link "機能" at bounding box center [298, 25] width 23 height 16
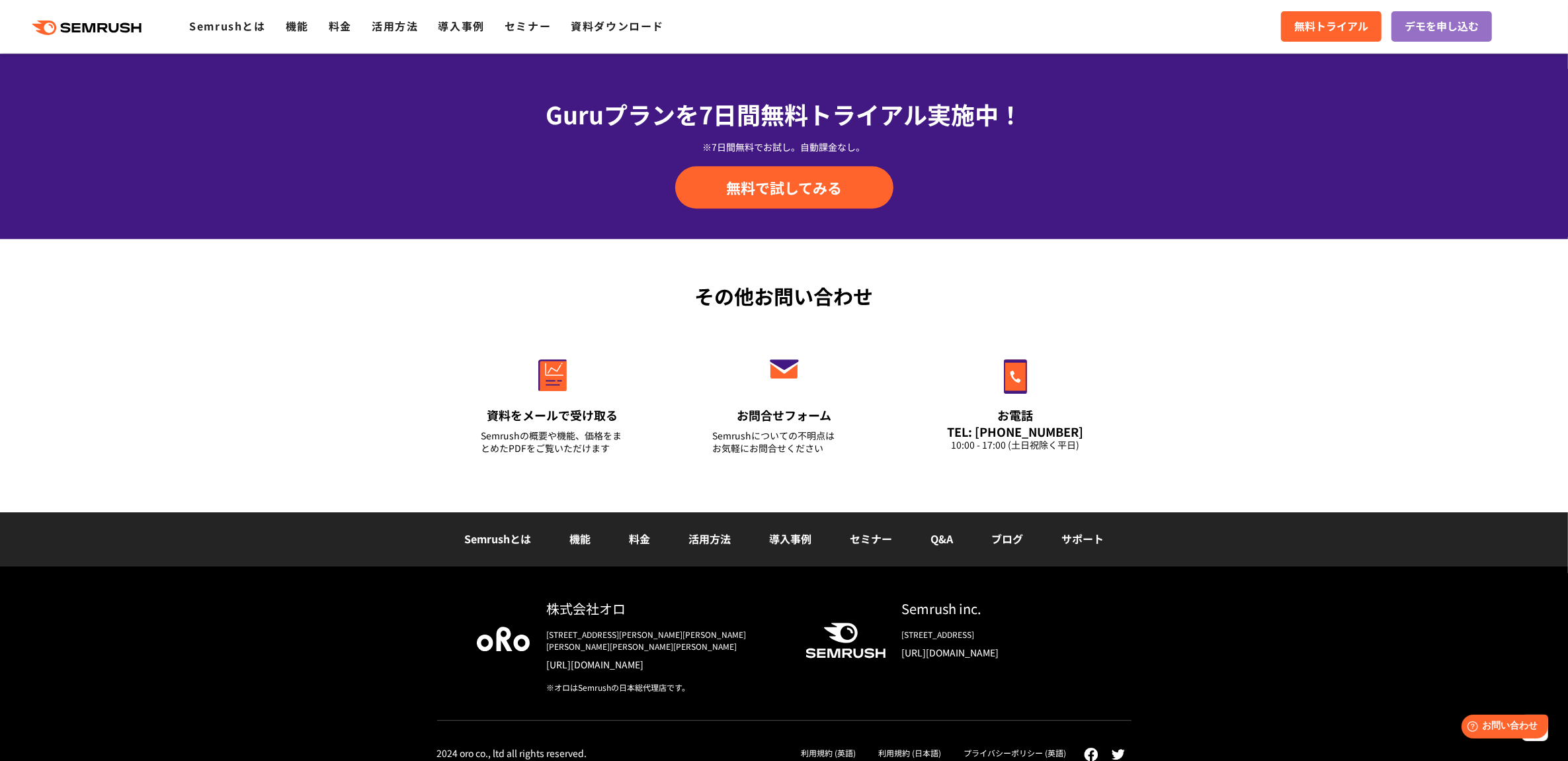
click at [1044, 652] on link "[URL][DOMAIN_NAME]" at bounding box center [997, 653] width 190 height 13
click at [927, 747] on link "利用規約 (日本語)" at bounding box center [909, 752] width 63 height 11
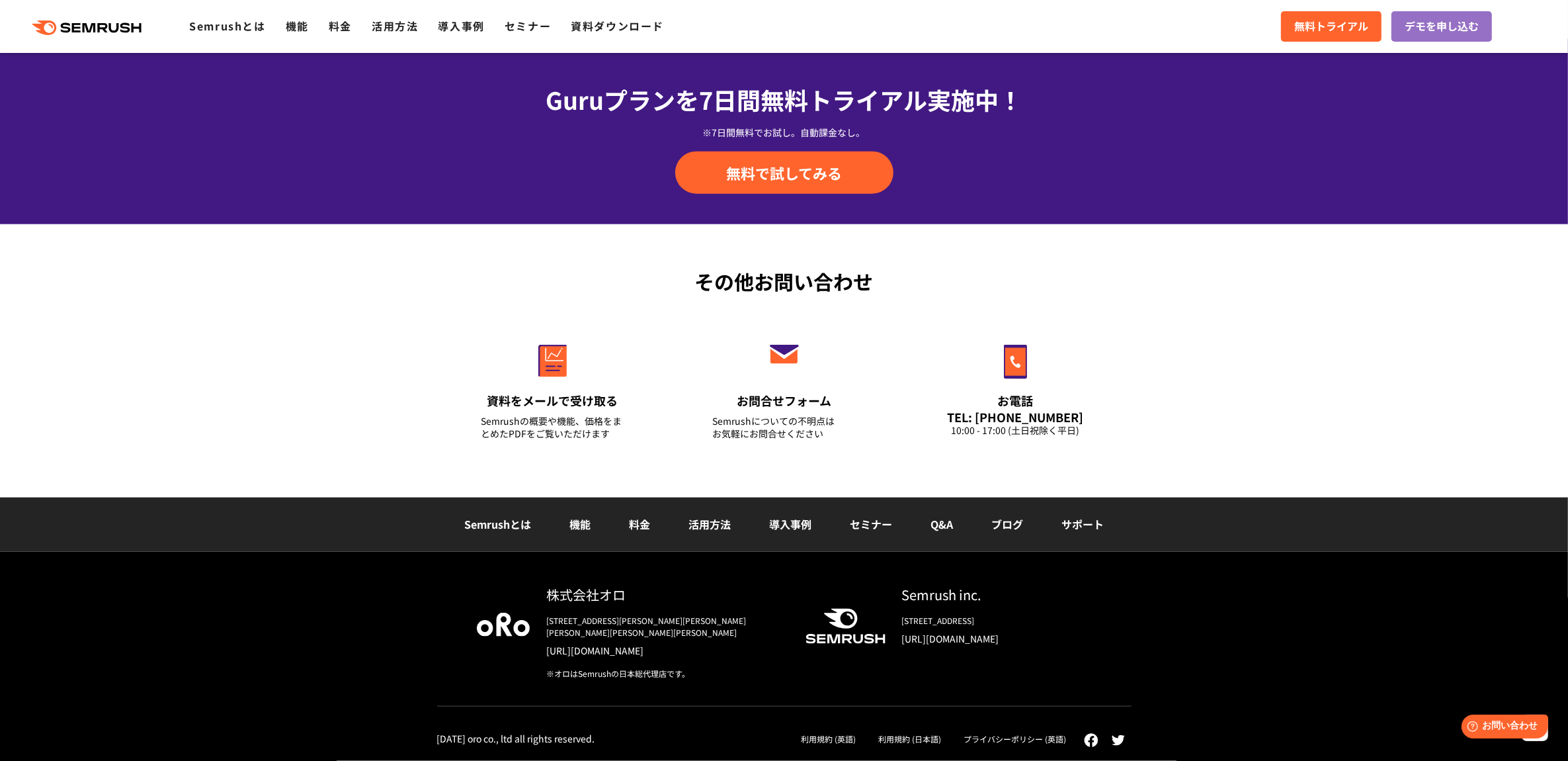
scroll to position [9344, 0]
click at [934, 532] on link "Q&A" at bounding box center [941, 524] width 23 height 16
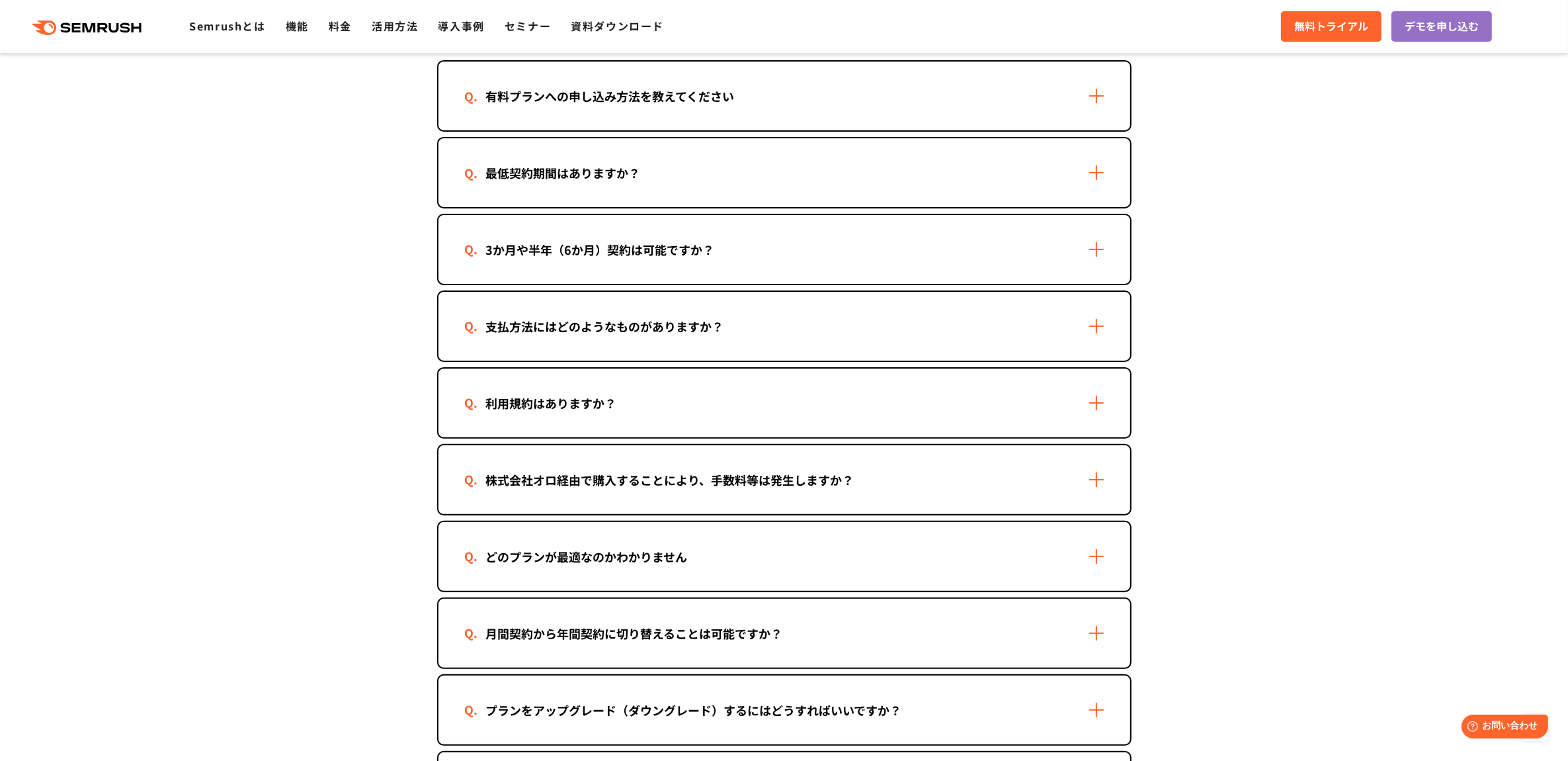
click at [1050, 467] on div "株式会社オロ経由で購入することにより、手数料等は発生しますか？" at bounding box center [784, 480] width 692 height 69
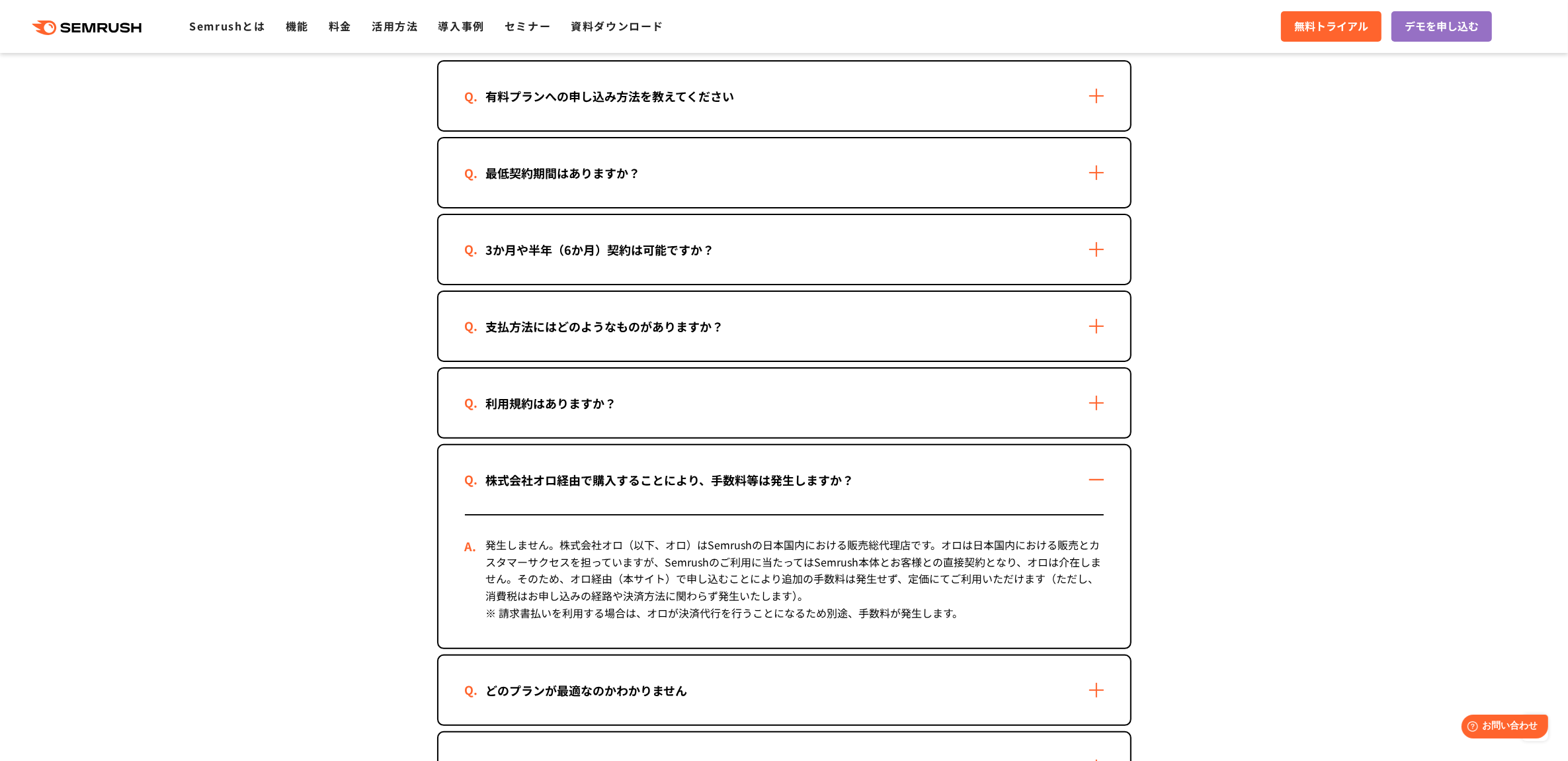
click at [1066, 470] on div "株式会社オロ経由で購入することにより、手数料等は発生しますか？" at bounding box center [784, 480] width 692 height 69
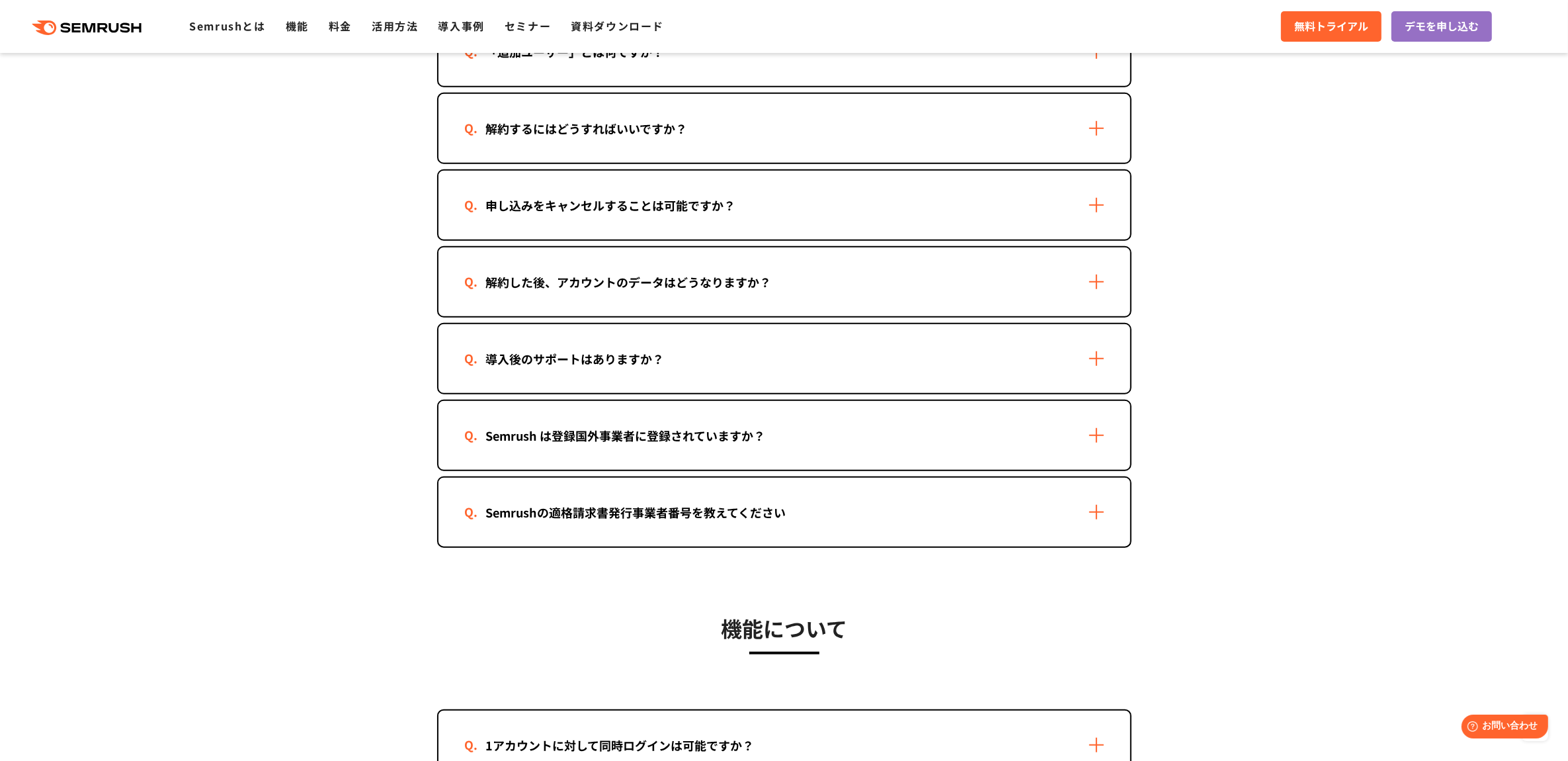
scroll to position [1240, 0]
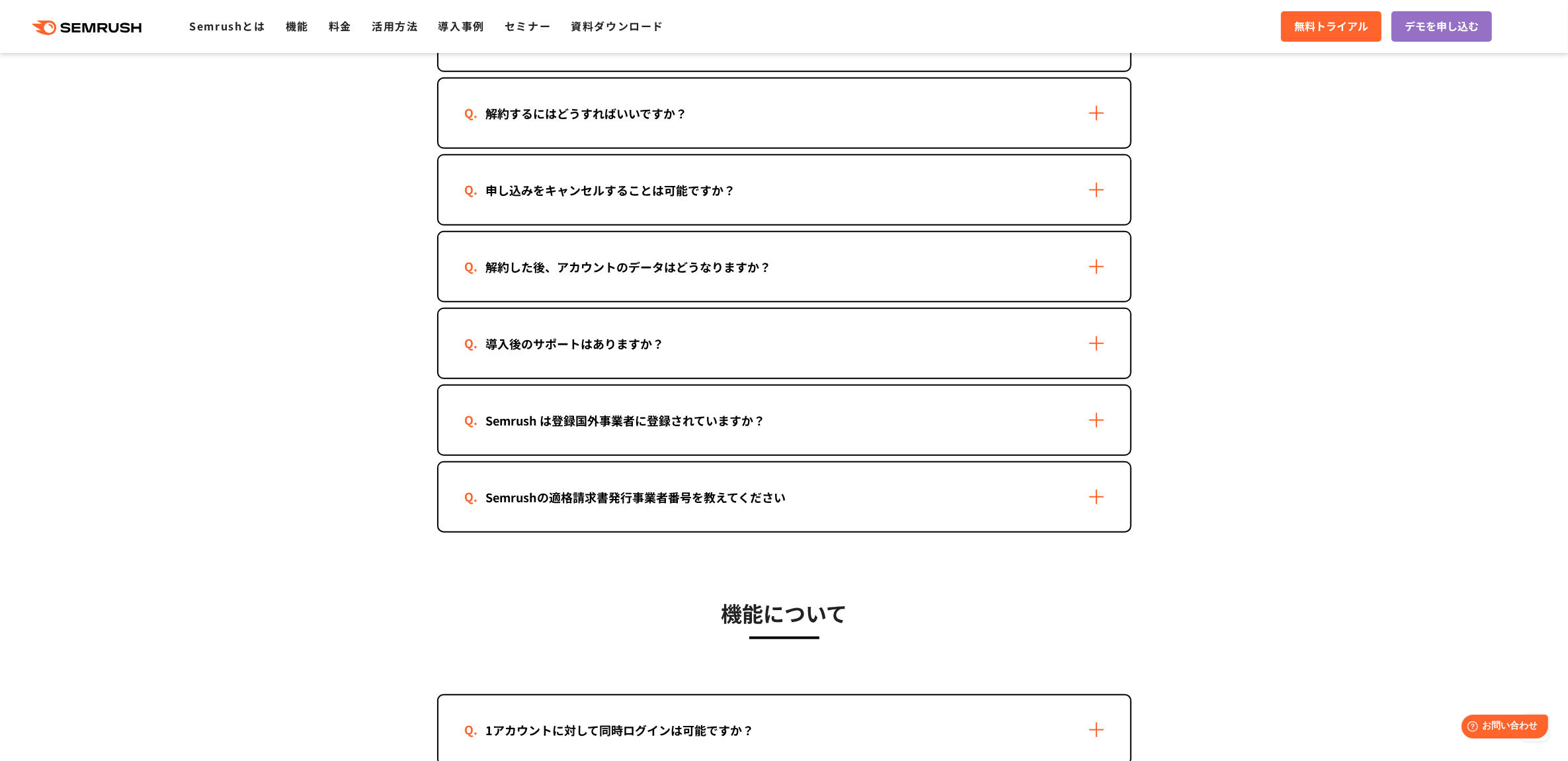
click at [1030, 408] on div "Semrush は登録国外事業者に登録されていますか？" at bounding box center [784, 420] width 692 height 69
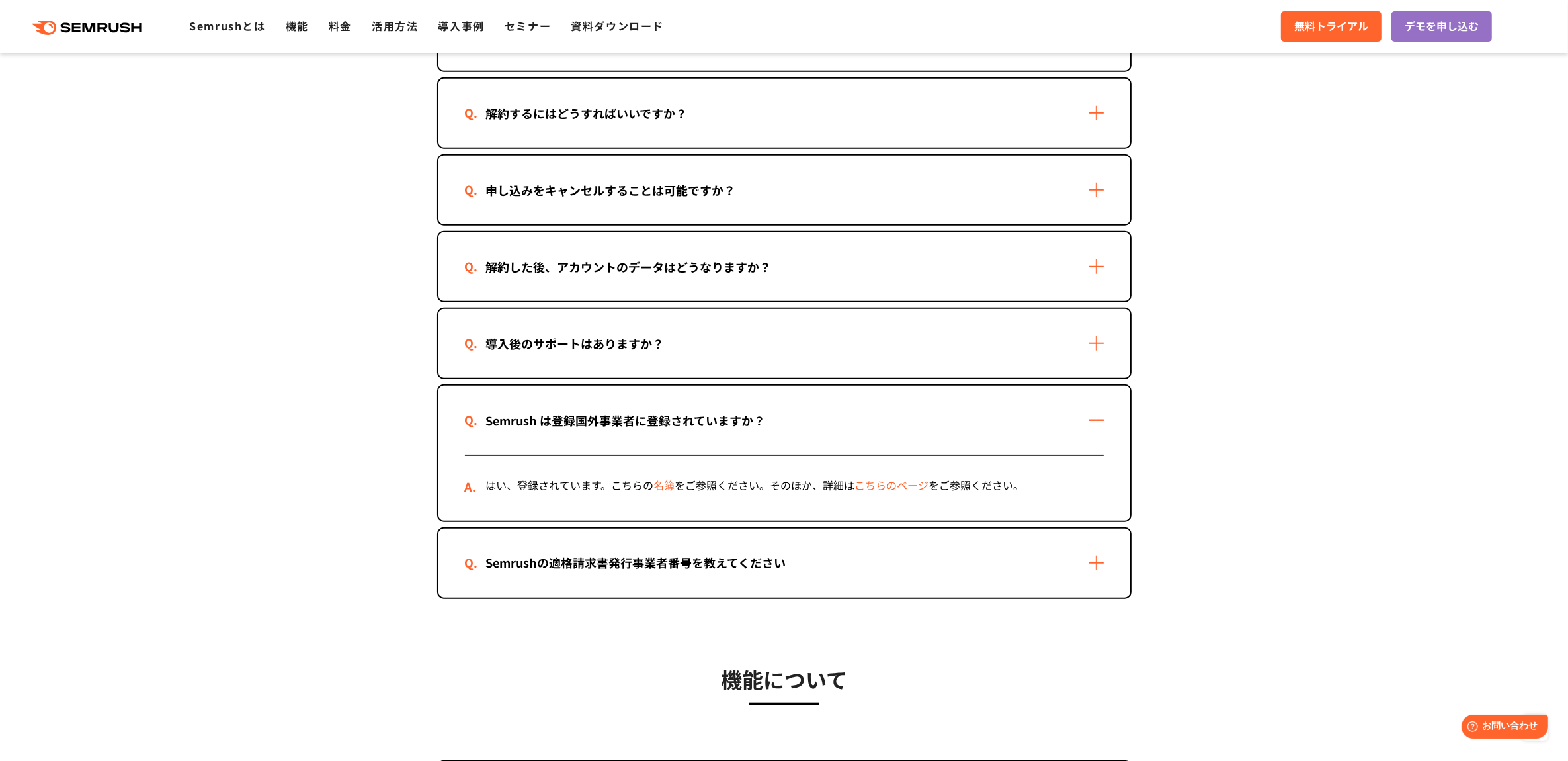
click at [1013, 540] on div "Semrushの適格請求書発行事業者番号を教えてください" at bounding box center [784, 563] width 692 height 69
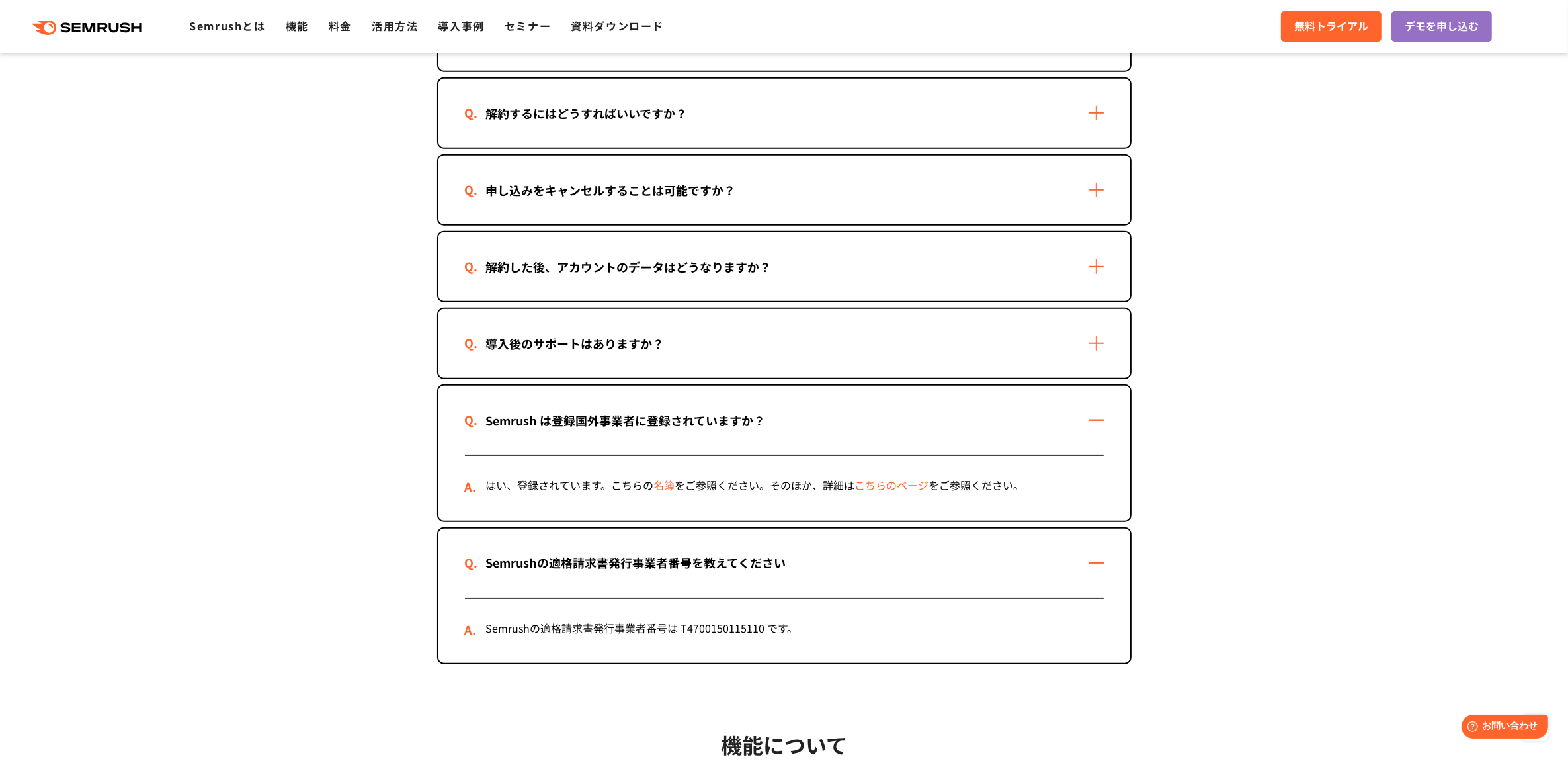
click at [659, 477] on link "名簿" at bounding box center [664, 484] width 21 height 16
